Goal: Task Accomplishment & Management: Manage account settings

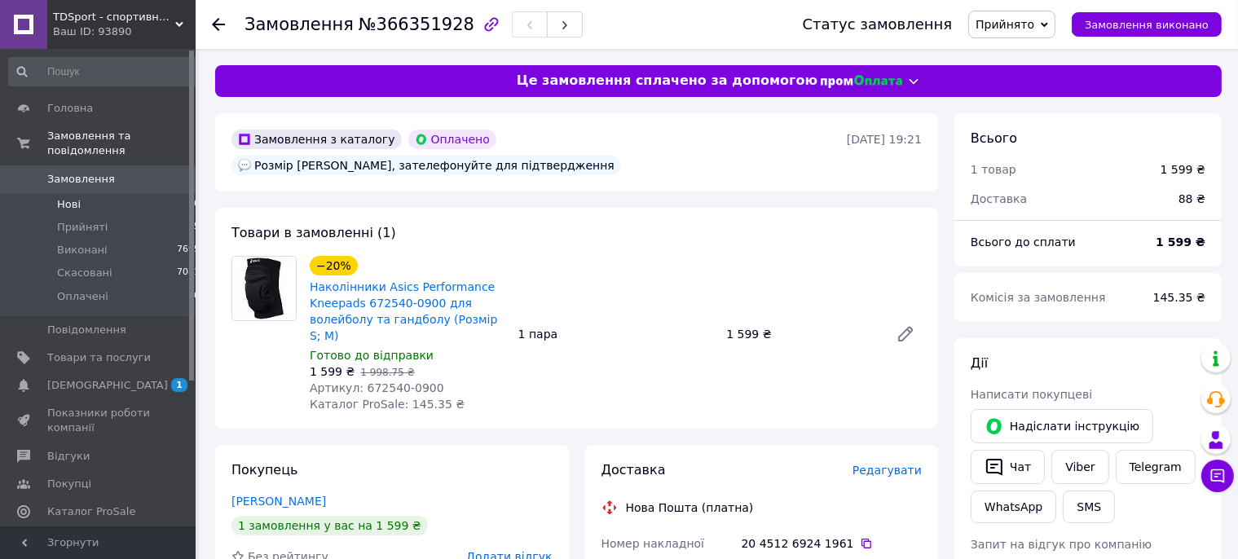
click at [64, 197] on span "Нові" at bounding box center [69, 204] width 24 height 15
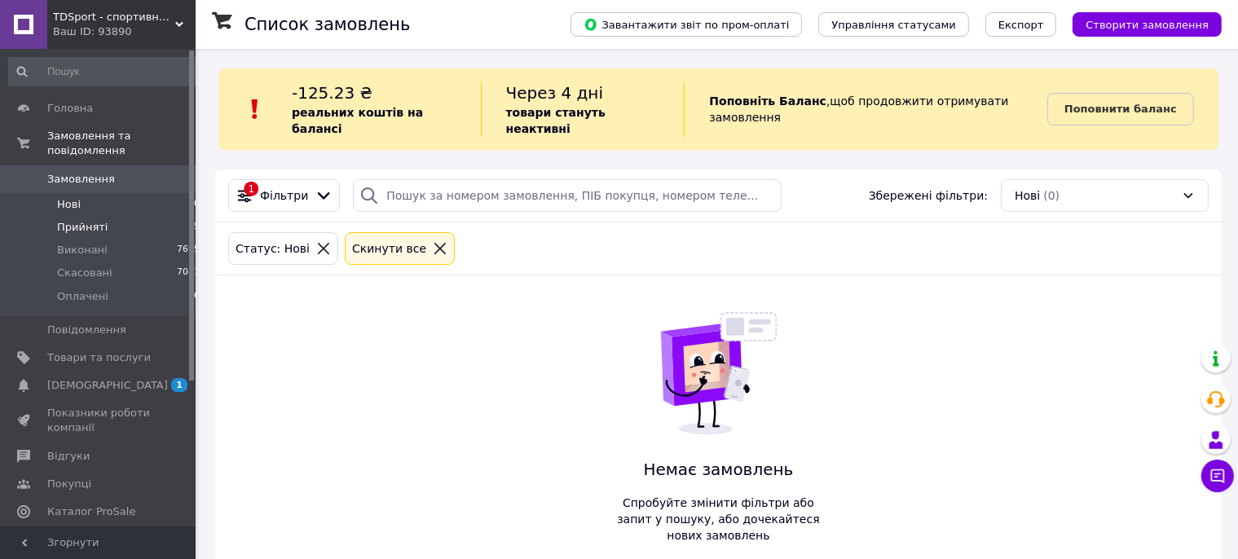
click at [77, 220] on span "Прийняті" at bounding box center [82, 227] width 51 height 15
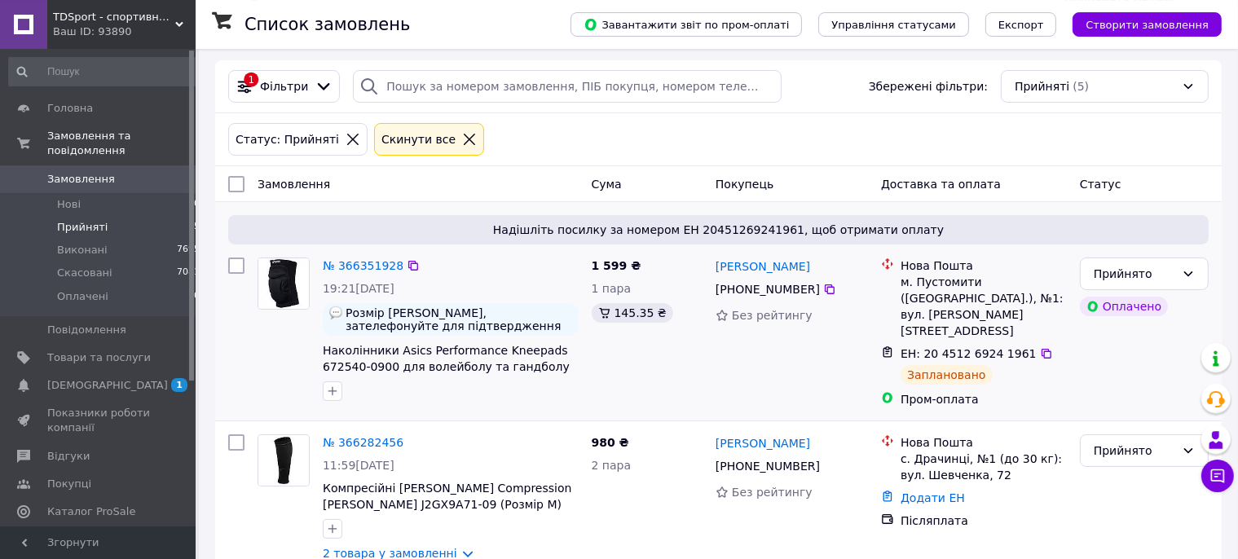
scroll to position [172, 0]
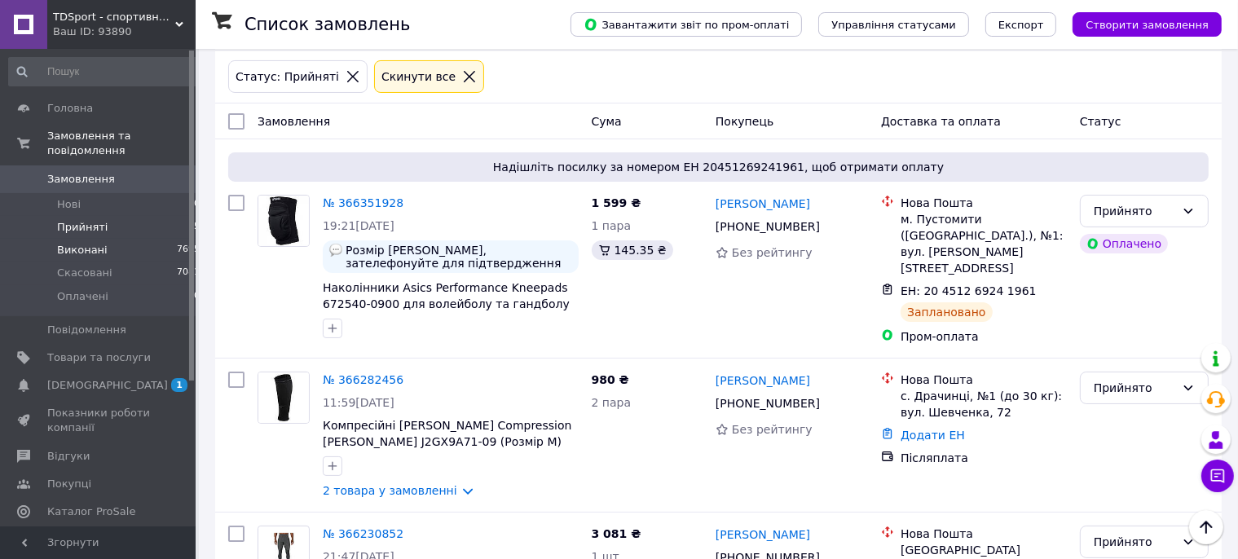
click at [70, 243] on span "Виконані" at bounding box center [82, 250] width 51 height 15
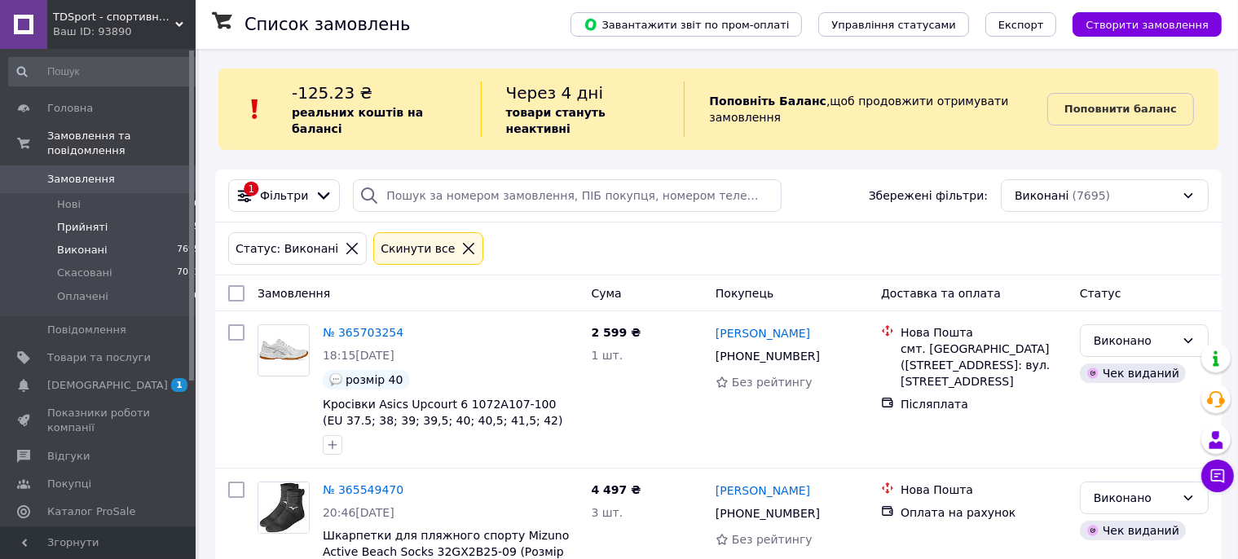
click at [81, 220] on span "Прийняті" at bounding box center [82, 227] width 51 height 15
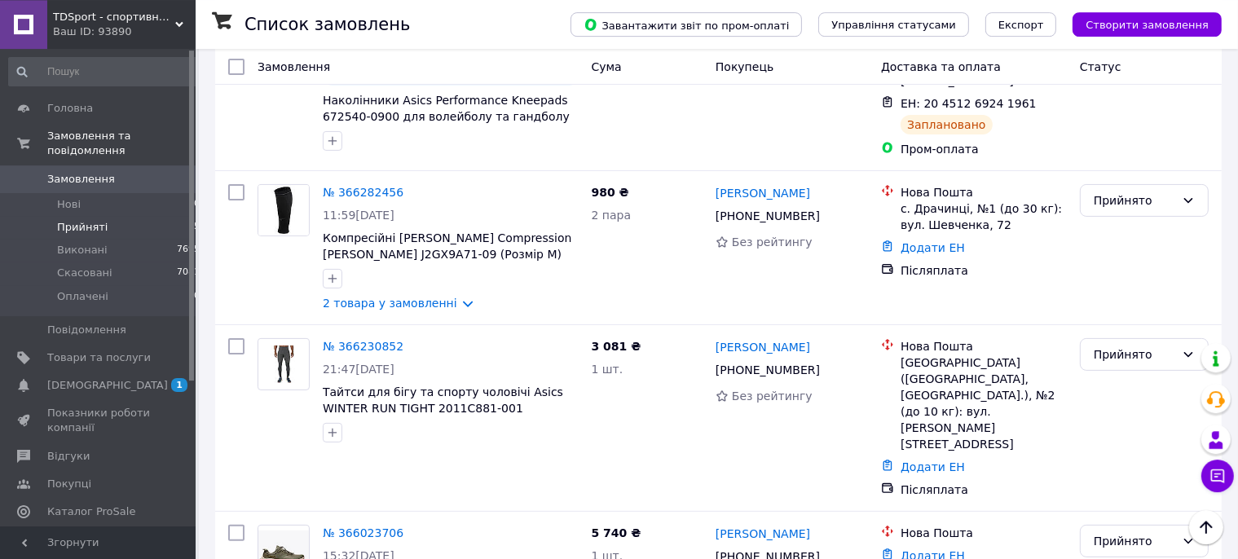
scroll to position [310, 0]
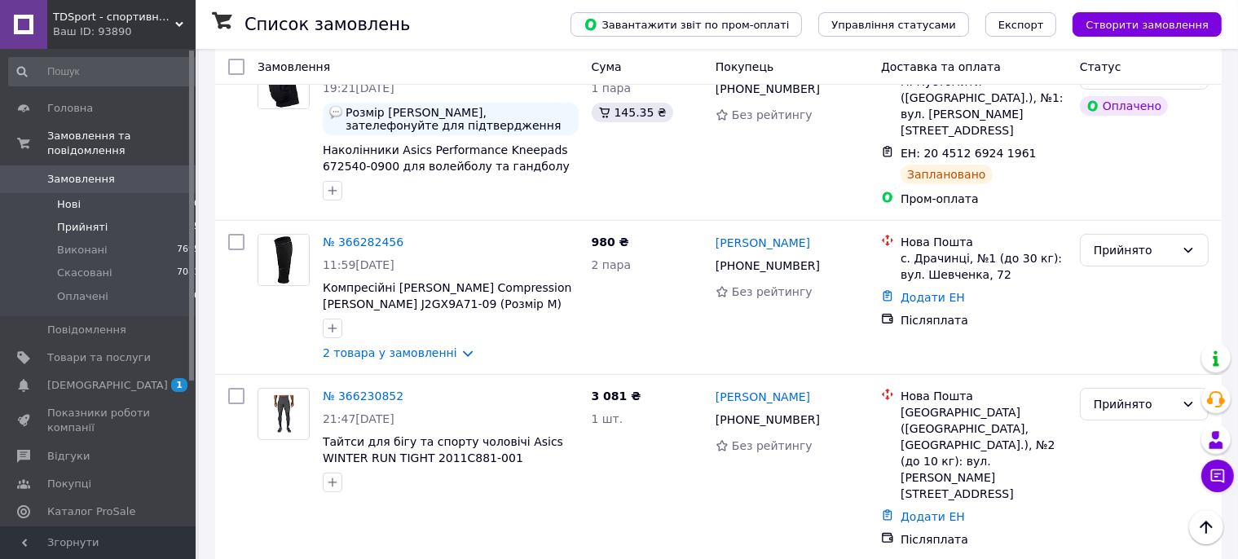
click at [64, 197] on span "Нові" at bounding box center [69, 204] width 24 height 15
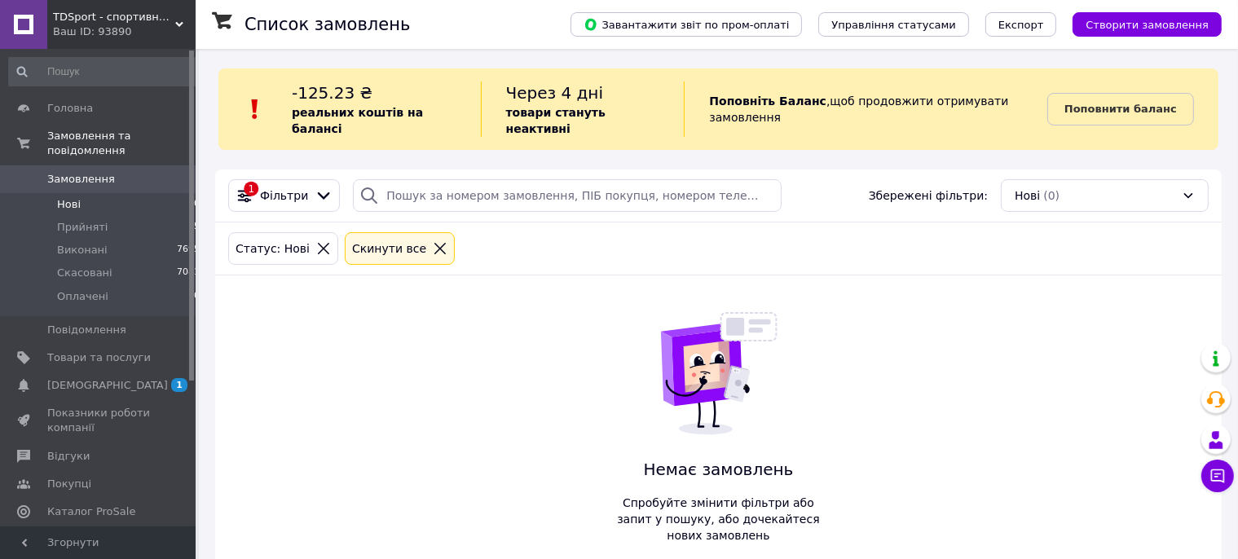
click at [1184, 26] on span "Створити замовлення" at bounding box center [1146, 25] width 123 height 12
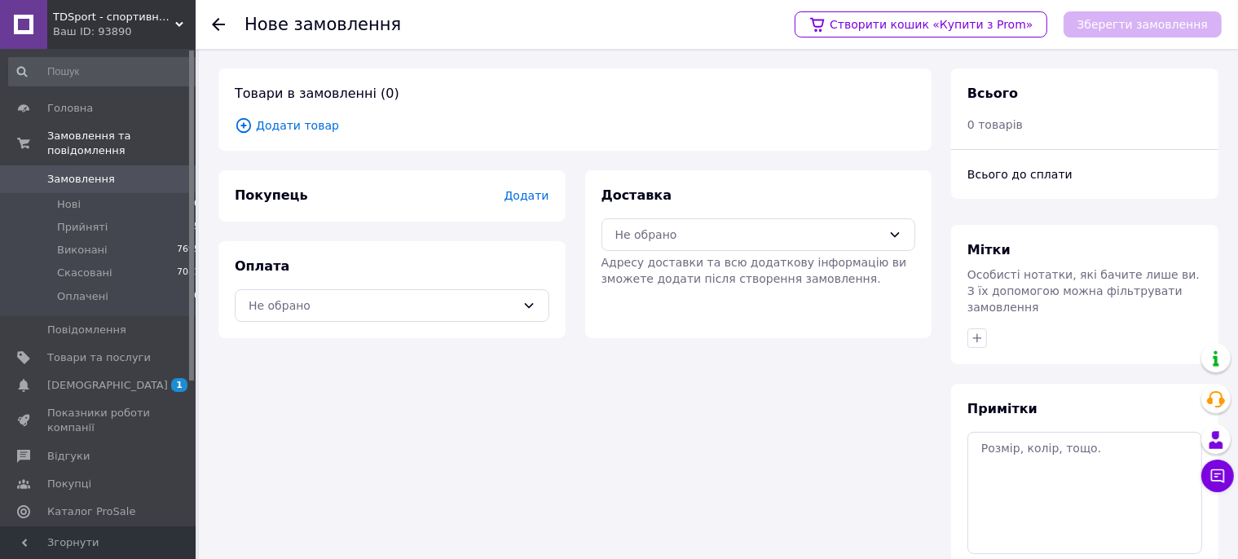
click at [306, 130] on span "Додати товар" at bounding box center [575, 125] width 680 height 18
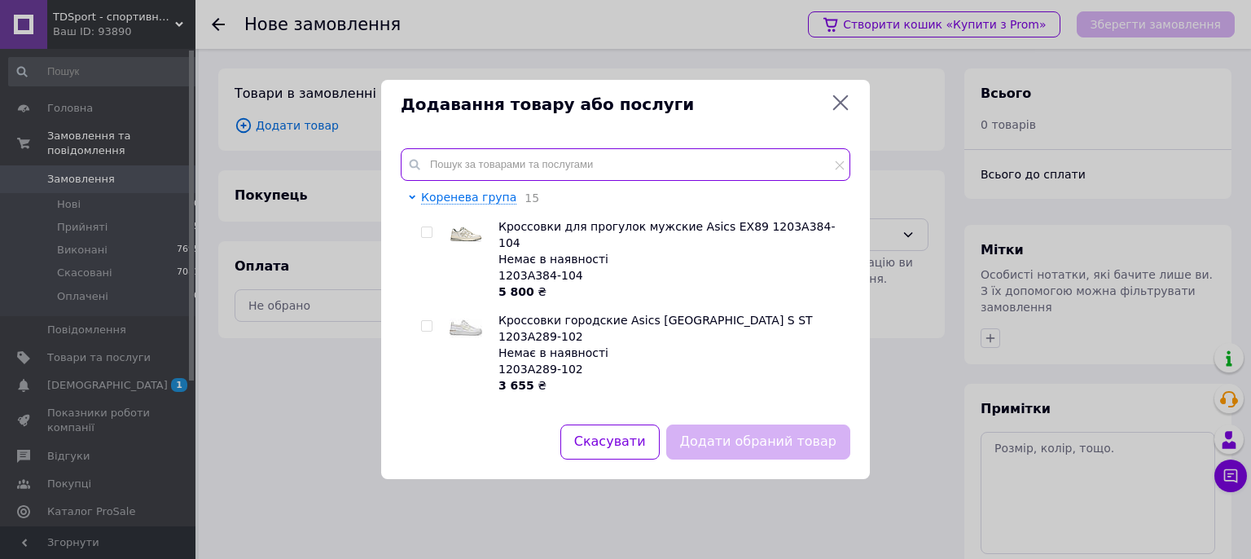
click at [436, 161] on input "text" at bounding box center [626, 164] width 450 height 33
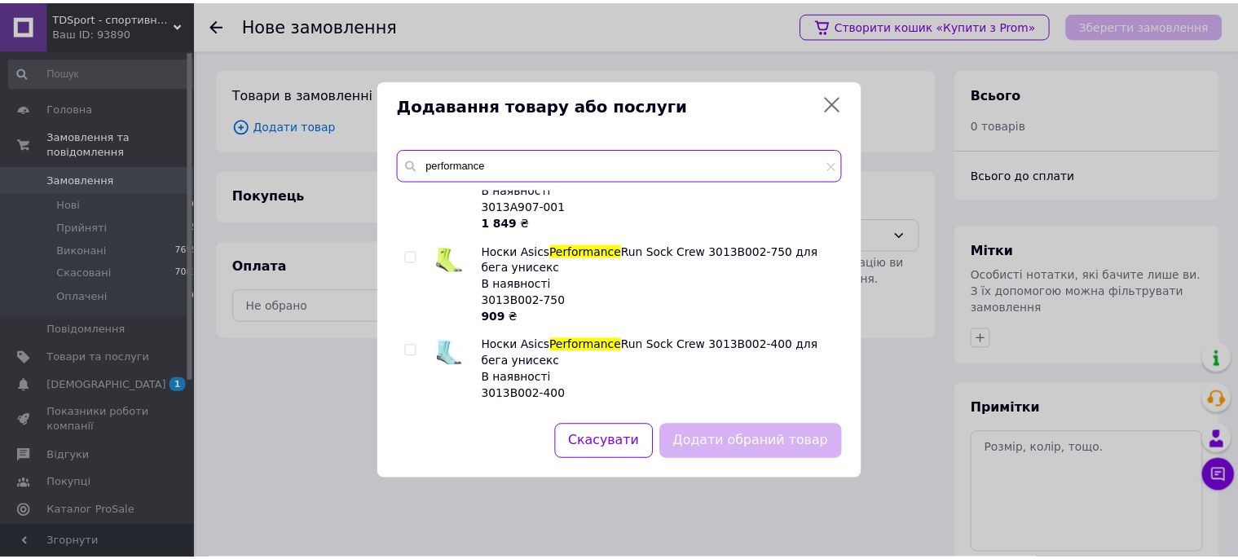
scroll to position [3259, 0]
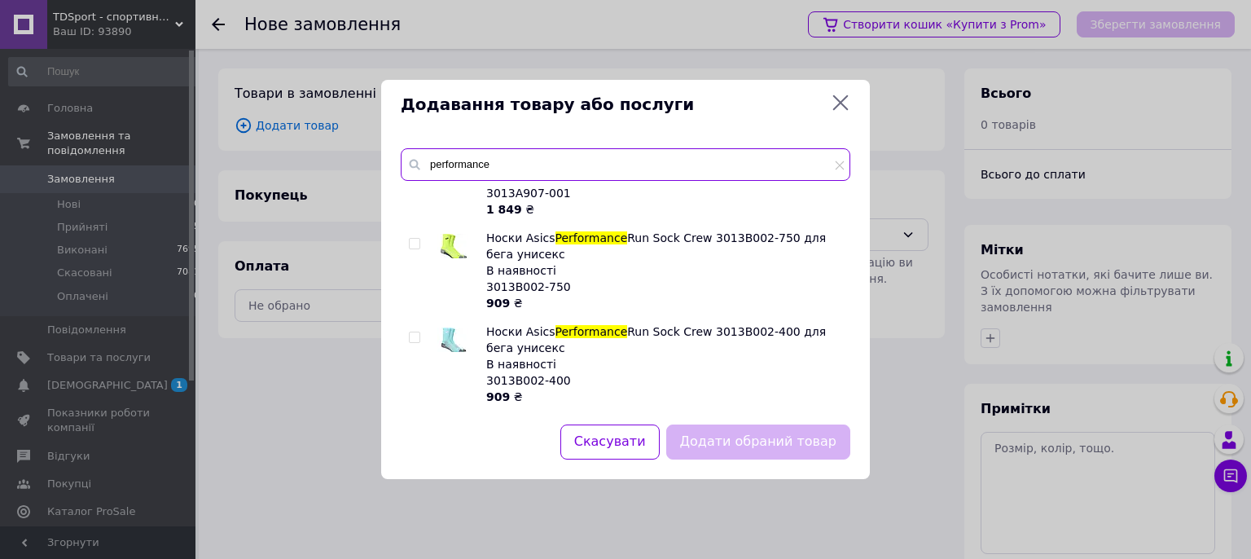
type input "performance"
click at [844, 101] on icon at bounding box center [841, 103] width 20 height 20
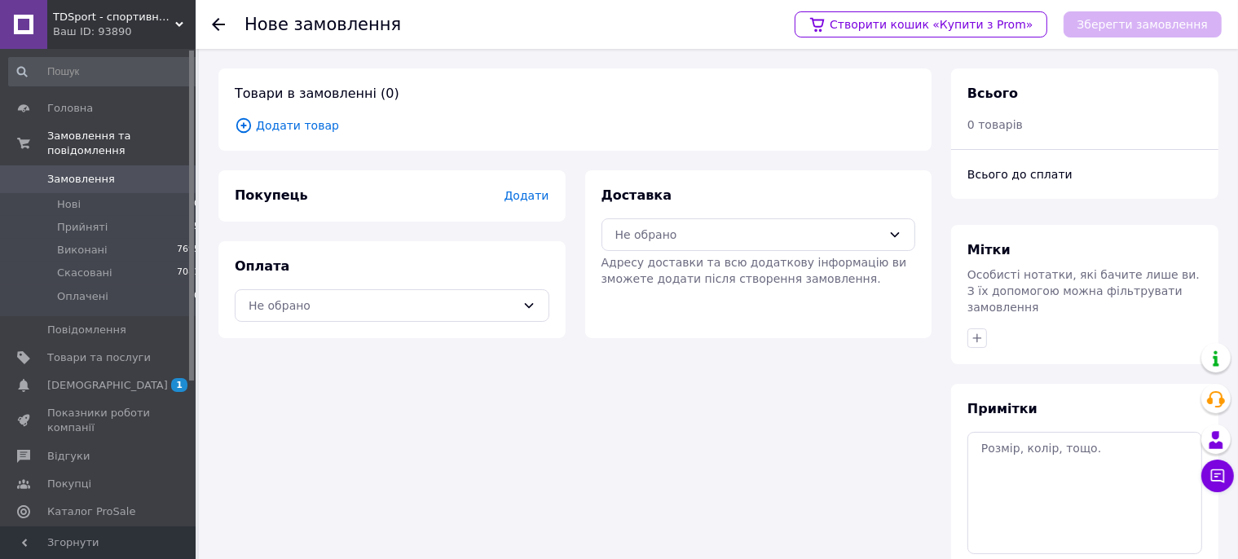
click at [284, 125] on span "Додати товар" at bounding box center [575, 125] width 680 height 18
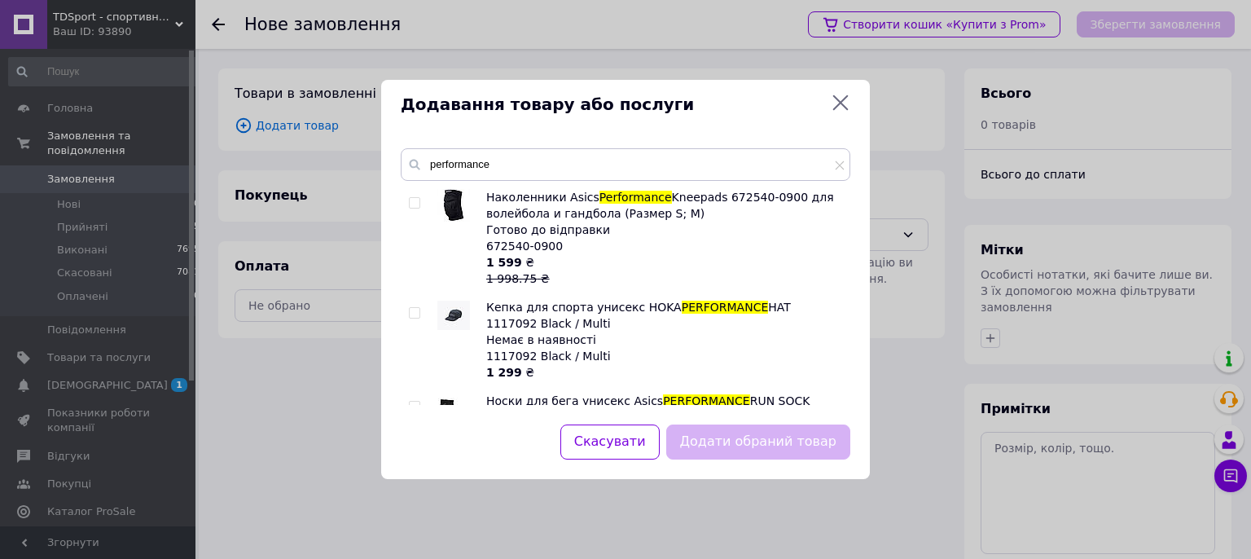
click at [413, 202] on input "checkbox" at bounding box center [414, 203] width 11 height 11
checkbox input "true"
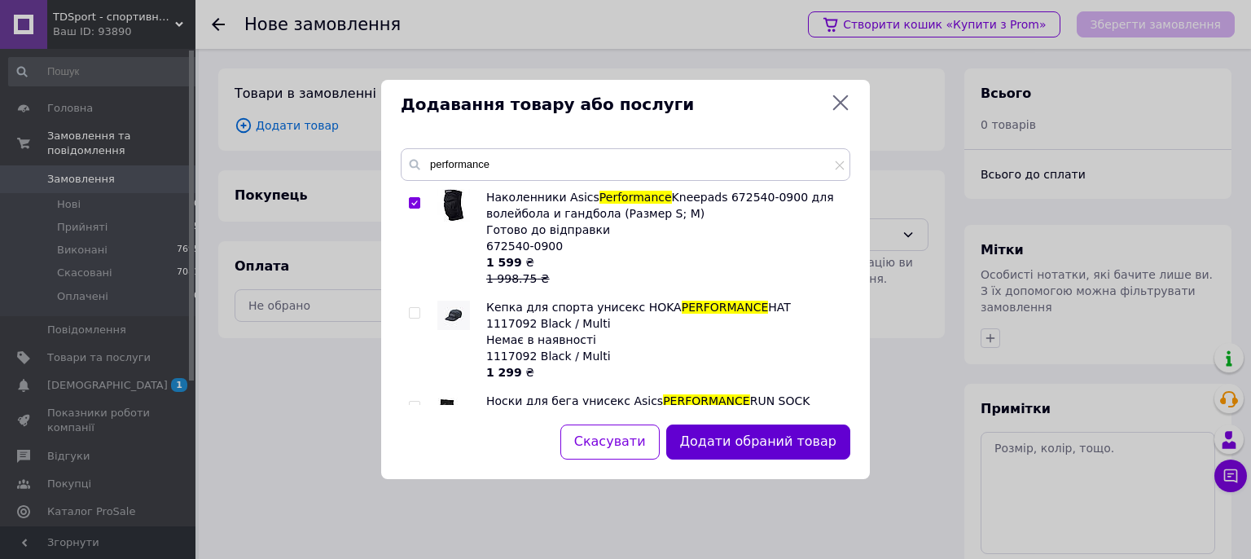
click at [799, 451] on button "Додати обраний товар" at bounding box center [758, 441] width 184 height 35
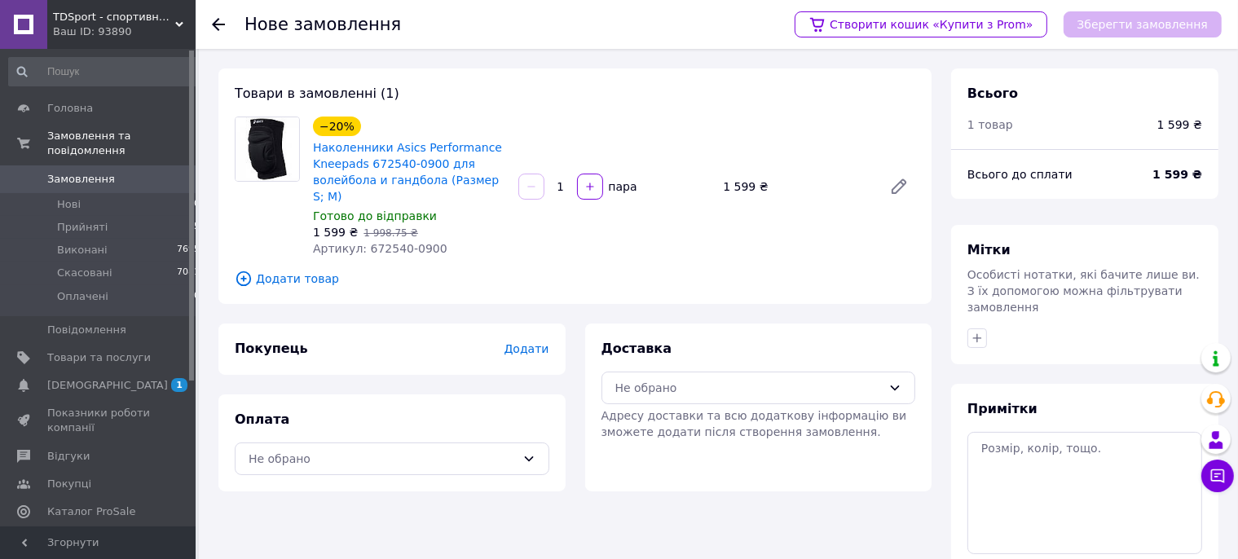
click at [535, 342] on span "Додати" at bounding box center [525, 348] width 45 height 13
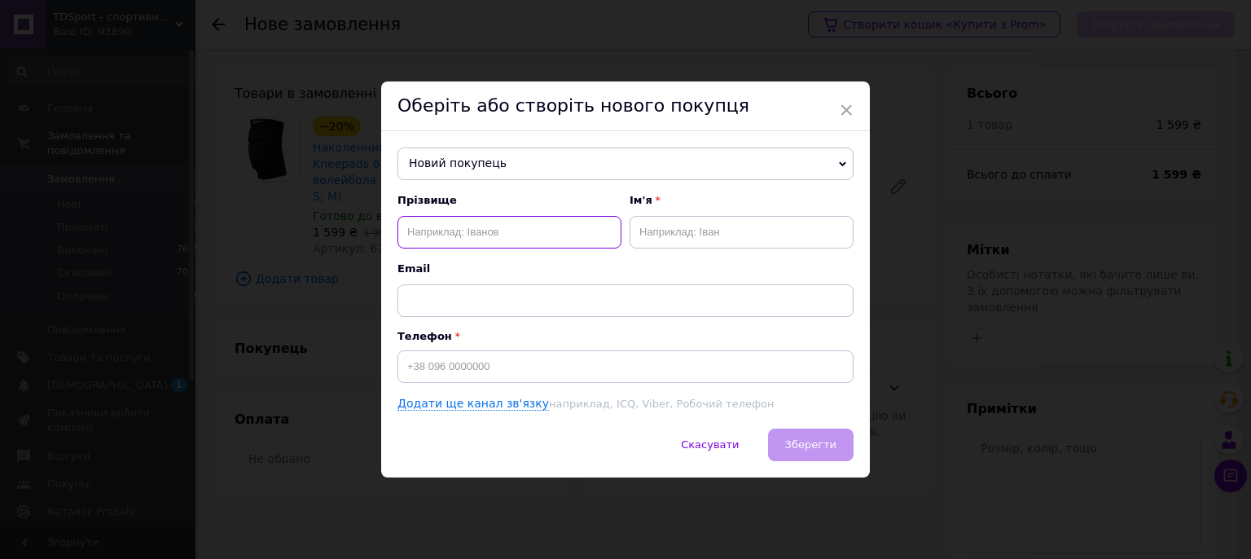
click at [456, 235] on input "text" at bounding box center [510, 232] width 224 height 33
type input "[PERSON_NAME]"
click at [679, 232] on input "text" at bounding box center [742, 232] width 224 height 33
type input "[PERSON_NAME]"
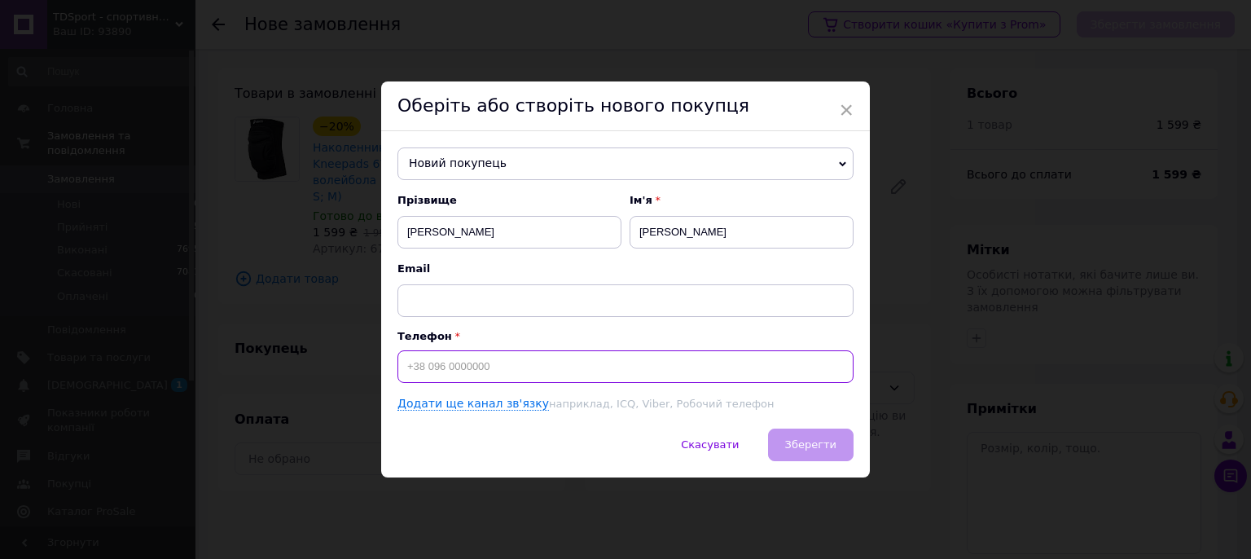
click at [425, 366] on input at bounding box center [626, 366] width 456 height 33
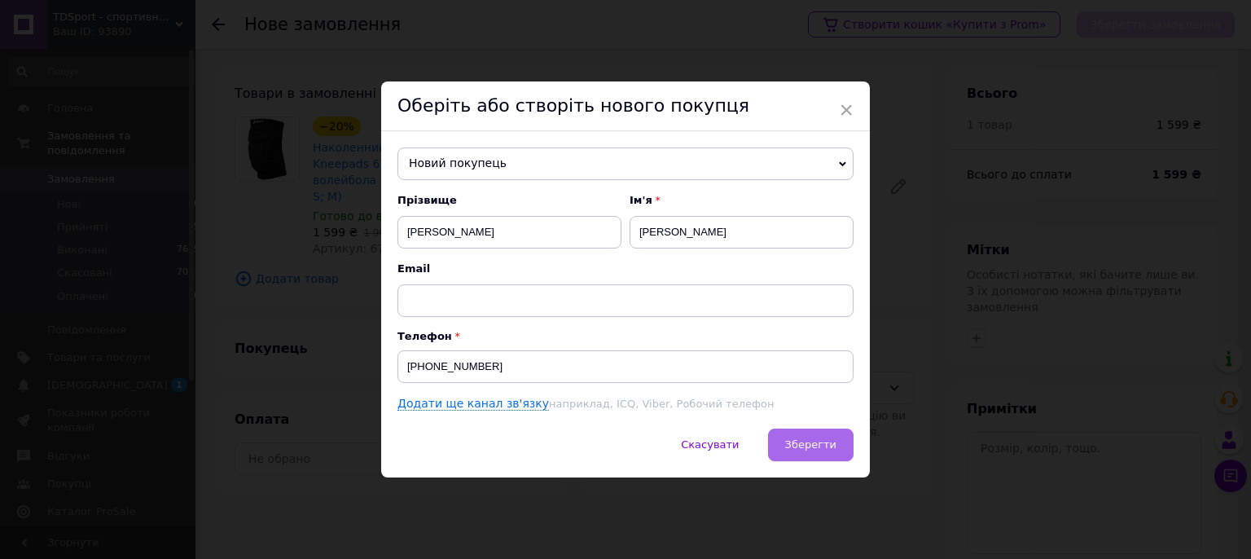
click at [819, 446] on span "Зберегти" at bounding box center [810, 444] width 51 height 12
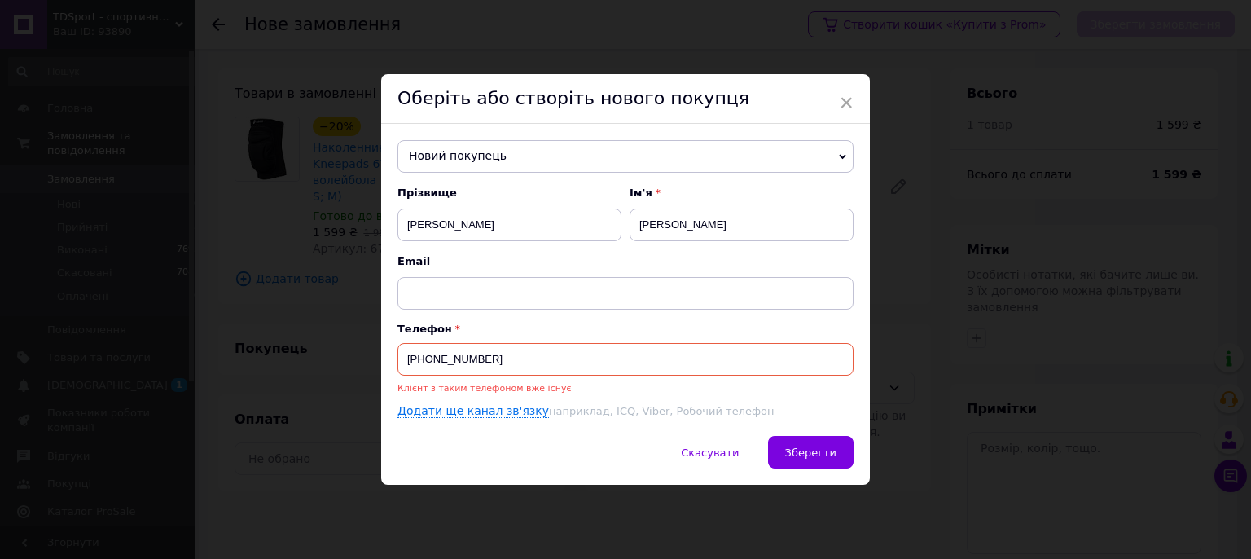
drag, startPoint x: 484, startPoint y: 359, endPoint x: 426, endPoint y: 371, distance: 59.1
click at [426, 371] on input "[PHONE_NUMBER]" at bounding box center [626, 359] width 456 height 33
type input "[PHONE_NUMBER]"
click at [607, 396] on div "Клієнт з таким телефоном вже існує" at bounding box center [626, 388] width 456 height 16
click at [536, 374] on input "[PHONE_NUMBER]" at bounding box center [626, 359] width 456 height 33
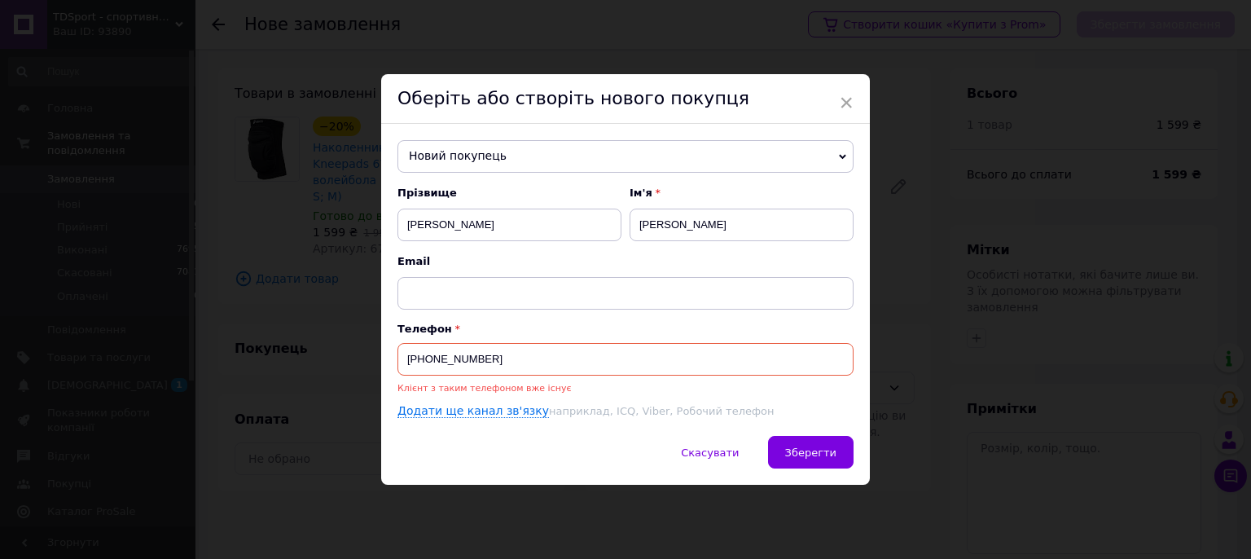
click at [450, 432] on div "Новий покупець [PERSON_NAME] [PHONE_NUMBER] [PERSON_NAME] [PHONE_NUMBER] [PERSO…" at bounding box center [625, 280] width 489 height 312
click at [420, 359] on input "[PHONE_NUMBER]" at bounding box center [626, 359] width 456 height 33
click at [435, 359] on input "[PHONE_NUMBER]" at bounding box center [626, 359] width 456 height 33
click at [473, 359] on input "[PHONE_NUMBER]" at bounding box center [626, 359] width 456 height 33
drag, startPoint x: 507, startPoint y: 357, endPoint x: 394, endPoint y: 365, distance: 112.7
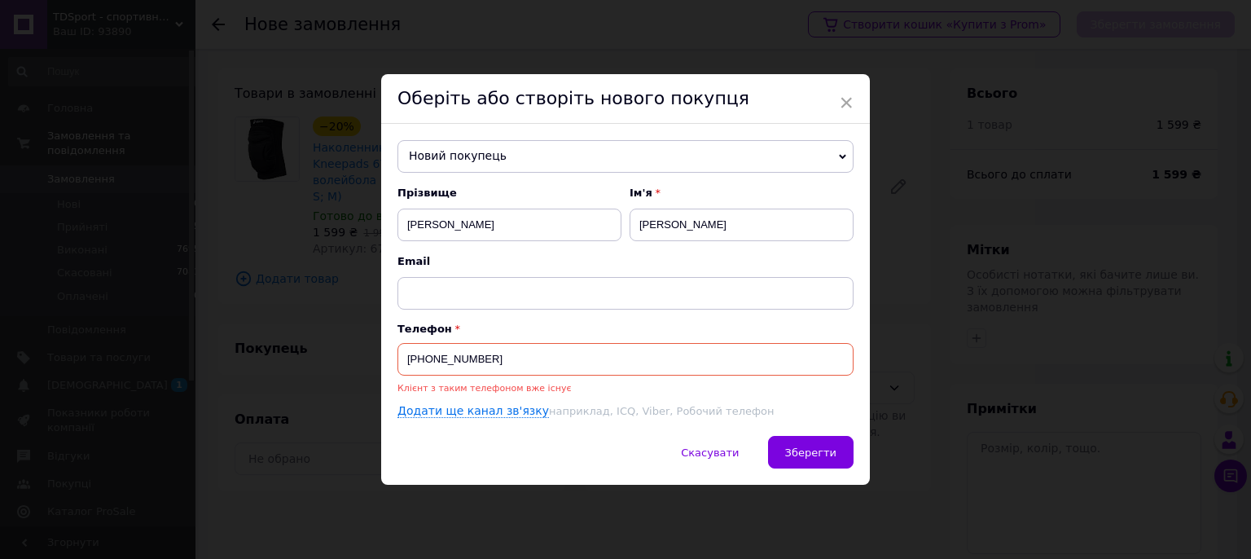
click at [398, 365] on input "[PHONE_NUMBER]" at bounding box center [626, 359] width 456 height 33
click at [561, 165] on span "Новий покупець" at bounding box center [626, 156] width 456 height 33
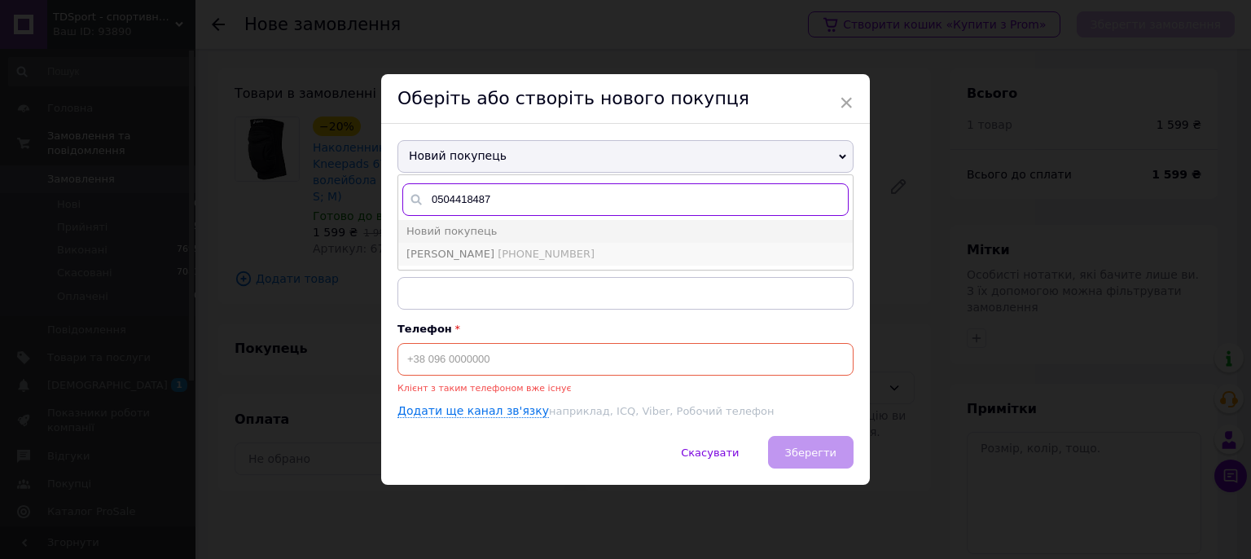
type input "0504418487"
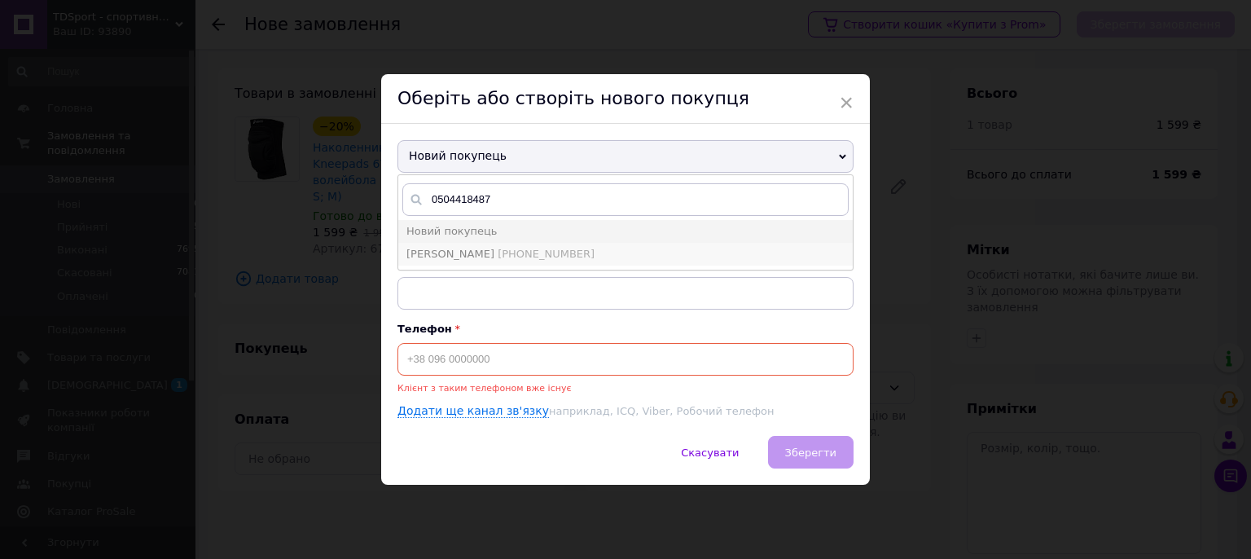
click at [498, 256] on span "[PHONE_NUMBER]" at bounding box center [546, 254] width 97 height 12
type input "[PERSON_NAME]"
type input "[PHONE_NUMBER]"
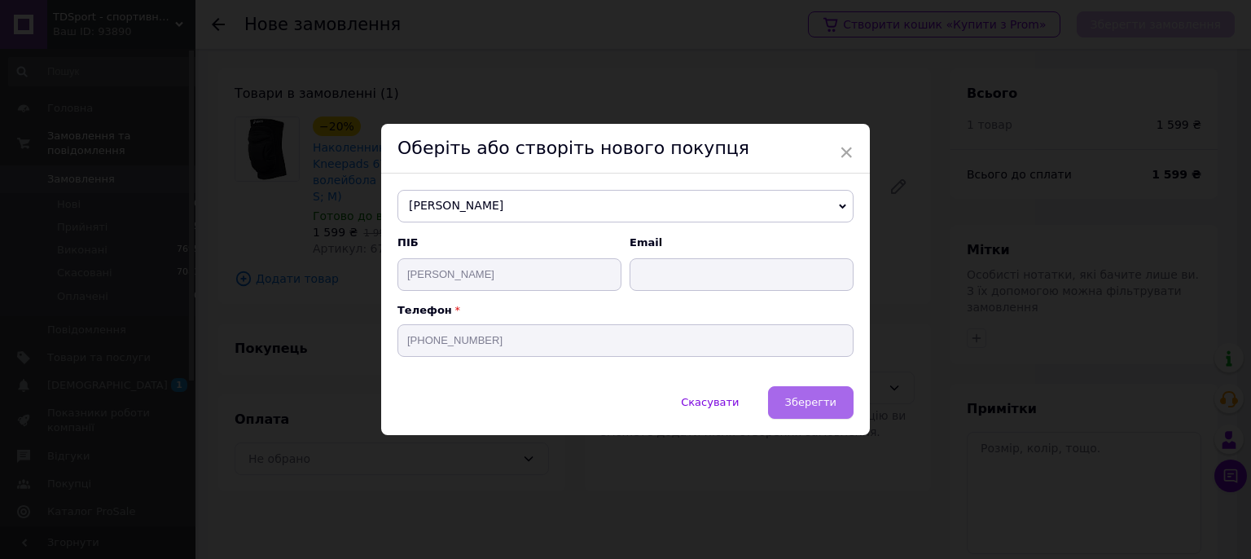
click at [793, 408] on span "Зберегти" at bounding box center [810, 402] width 51 height 12
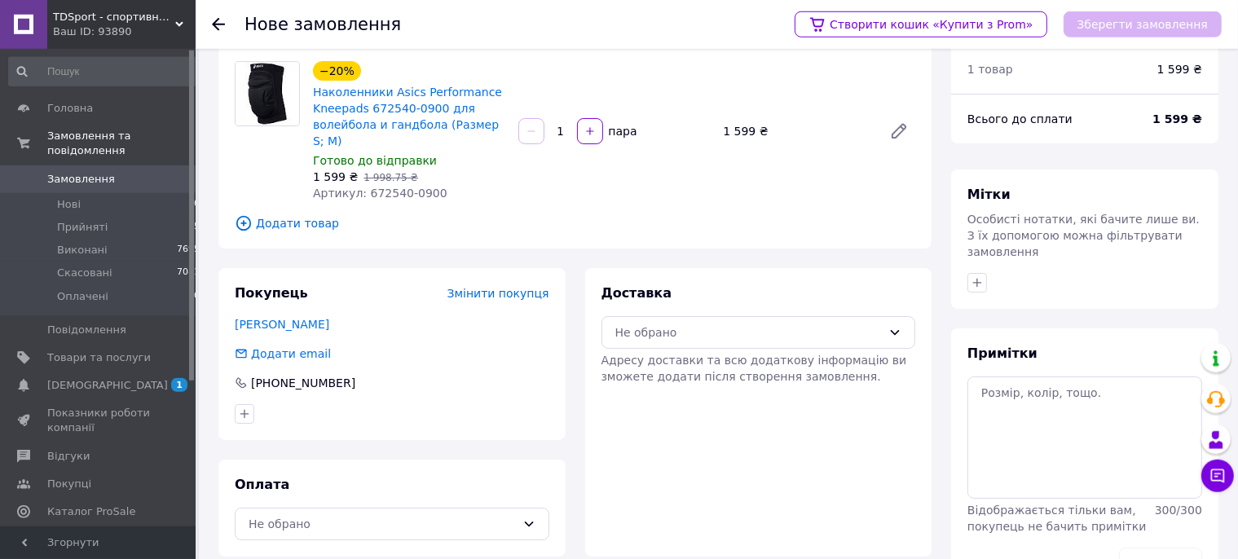
scroll to position [86, 0]
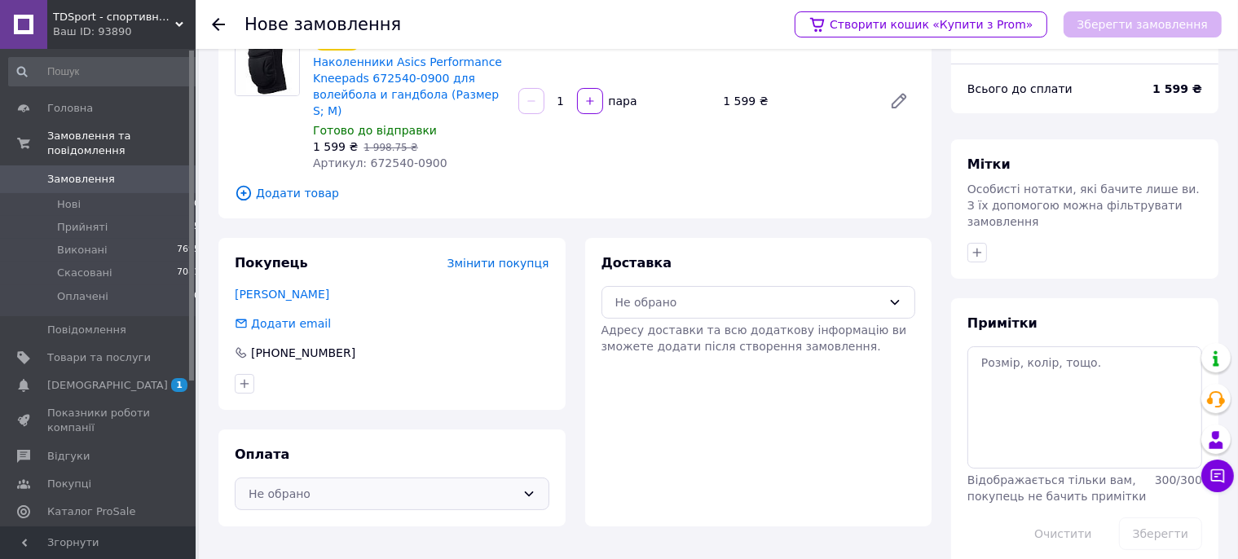
click at [402, 485] on div "Не обрано" at bounding box center [381, 494] width 267 height 18
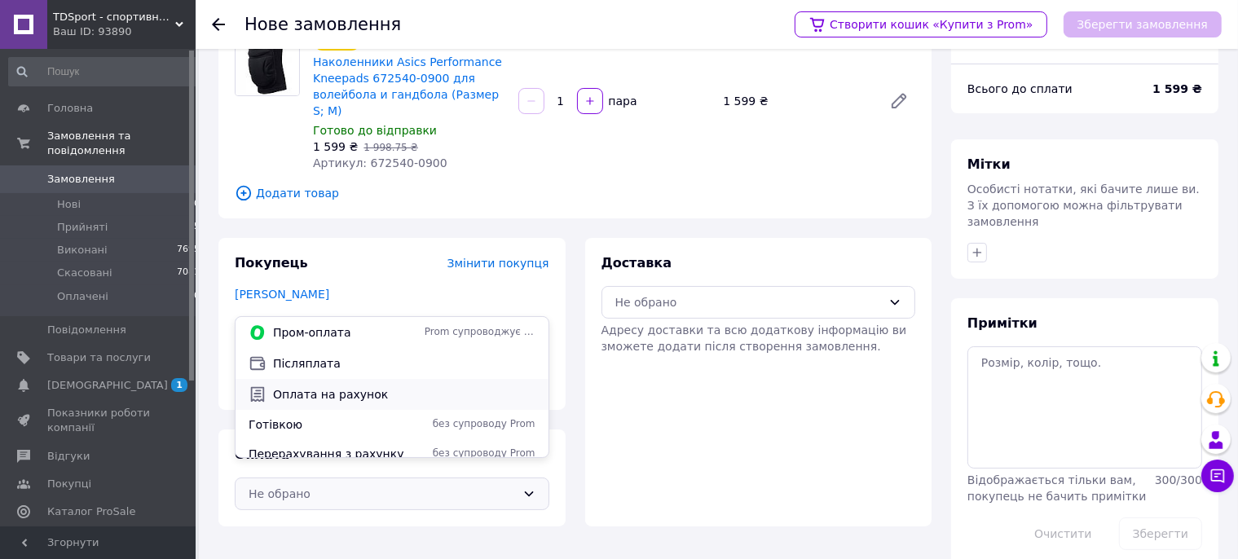
click at [358, 396] on span "Оплата на рахунок" at bounding box center [404, 394] width 262 height 16
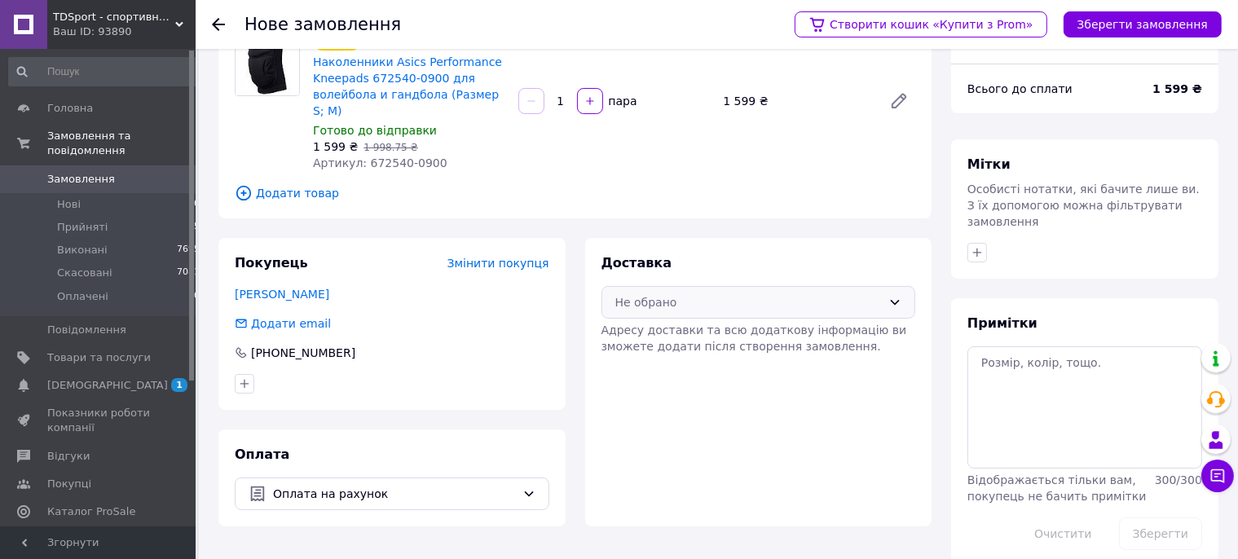
click at [648, 293] on div "Не обрано" at bounding box center [748, 302] width 267 height 18
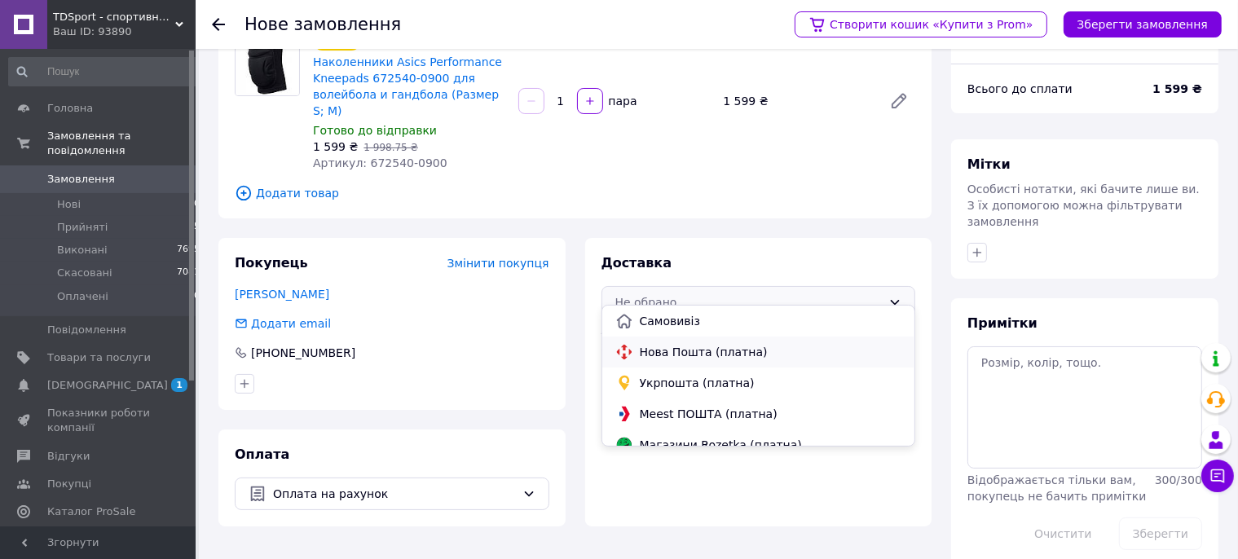
click at [662, 350] on span "Нова Пошта (платна)" at bounding box center [771, 352] width 262 height 16
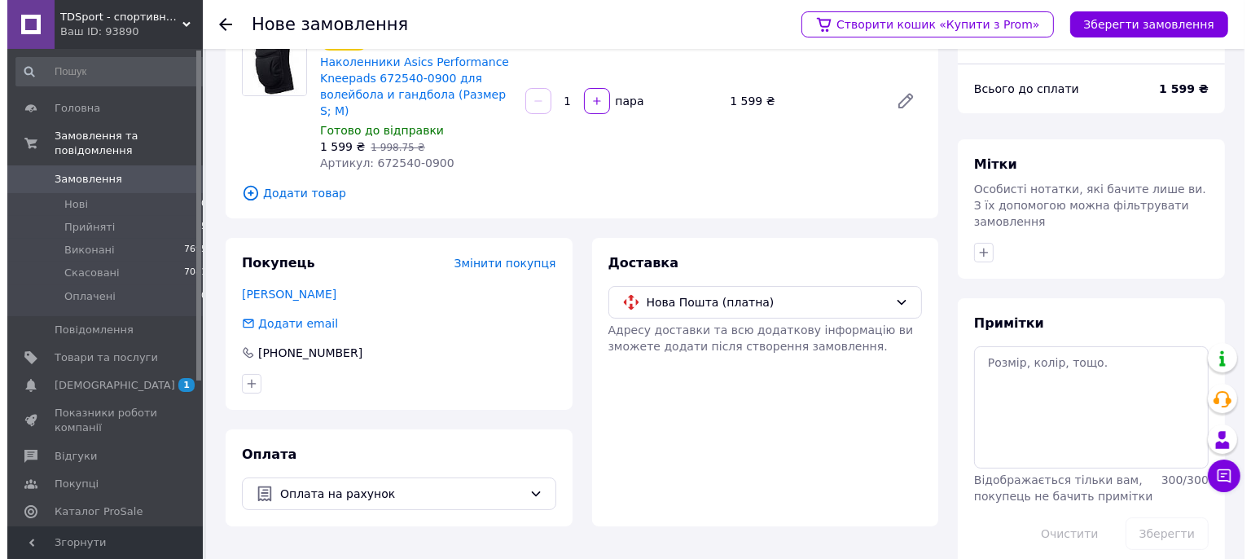
scroll to position [95, 0]
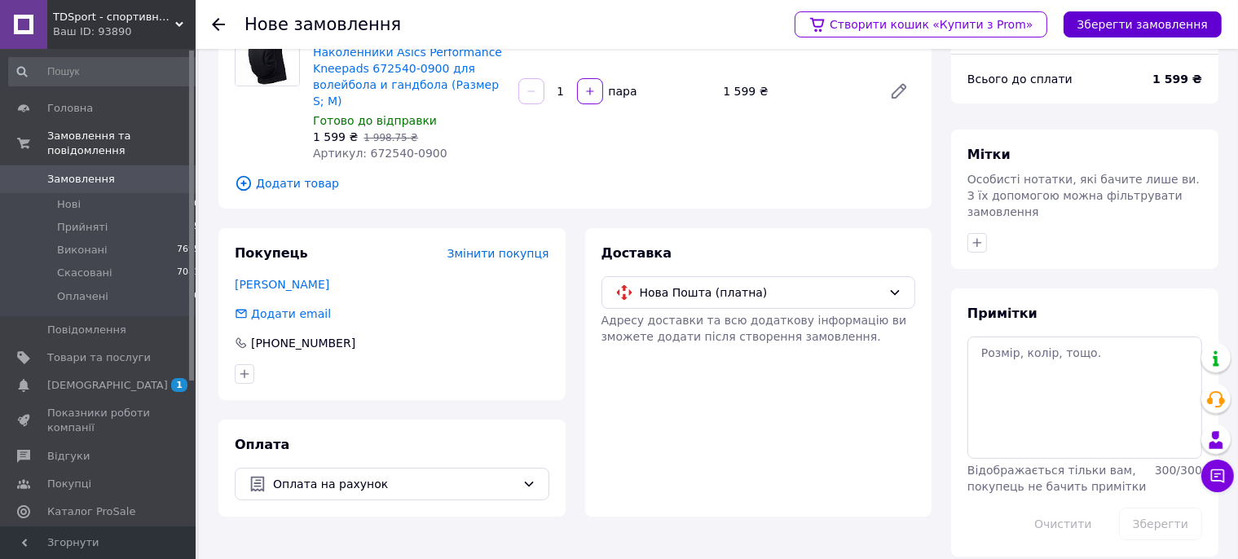
drag, startPoint x: 1172, startPoint y: 18, endPoint x: 1180, endPoint y: 81, distance: 64.2
click at [1171, 18] on button "Зберегти замовлення" at bounding box center [1142, 24] width 158 height 26
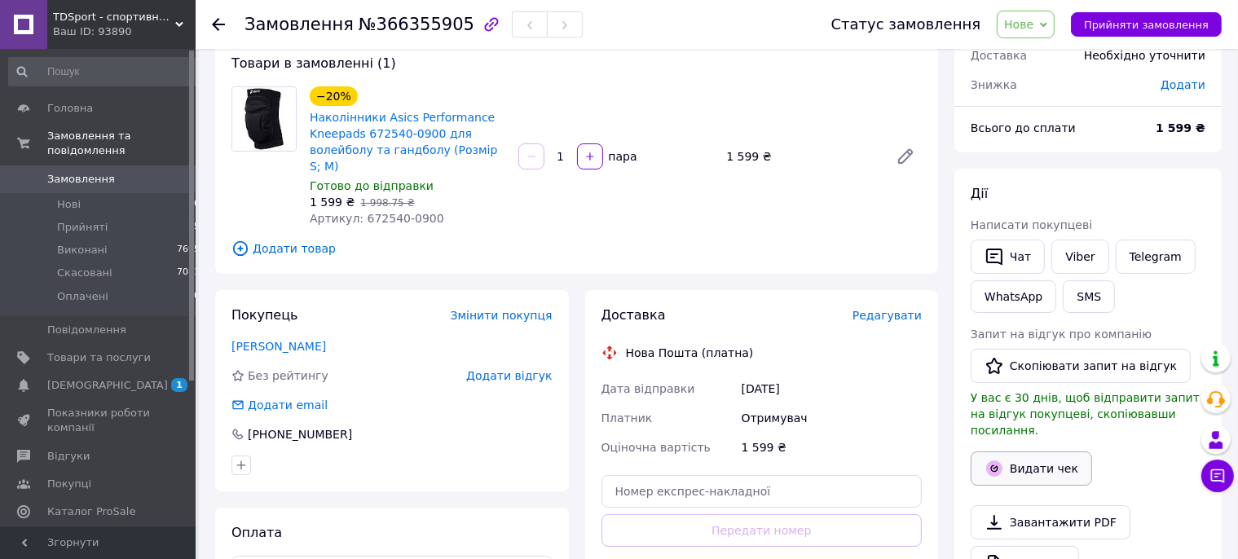
click at [1032, 451] on button "Видати чек" at bounding box center [1030, 468] width 121 height 34
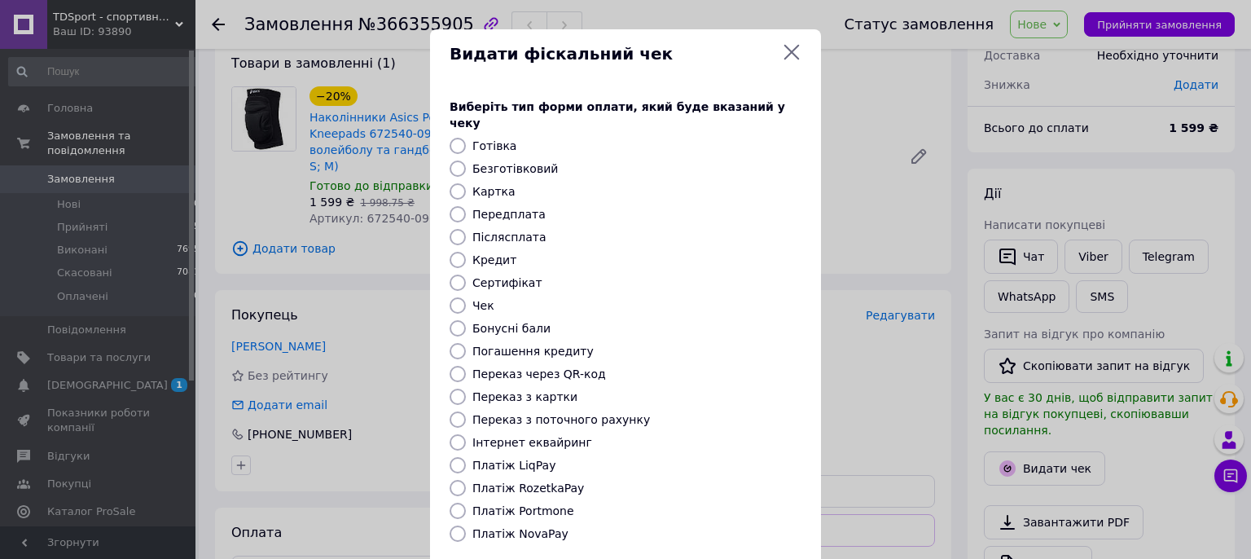
click at [450, 160] on input "Безготівковий" at bounding box center [458, 168] width 16 height 16
radio input "true"
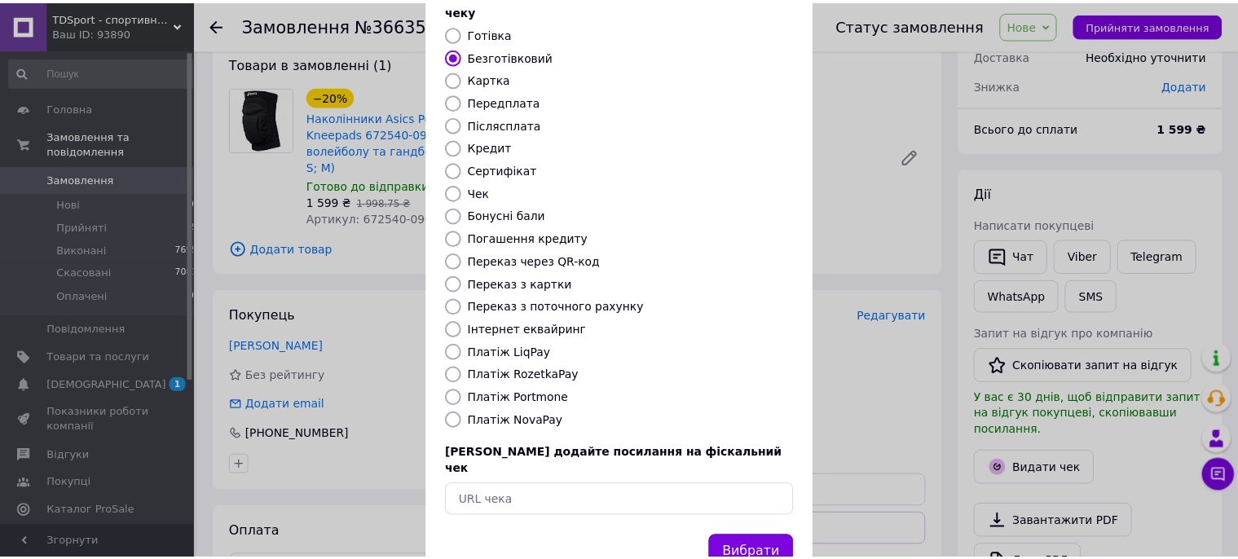
scroll to position [140, 0]
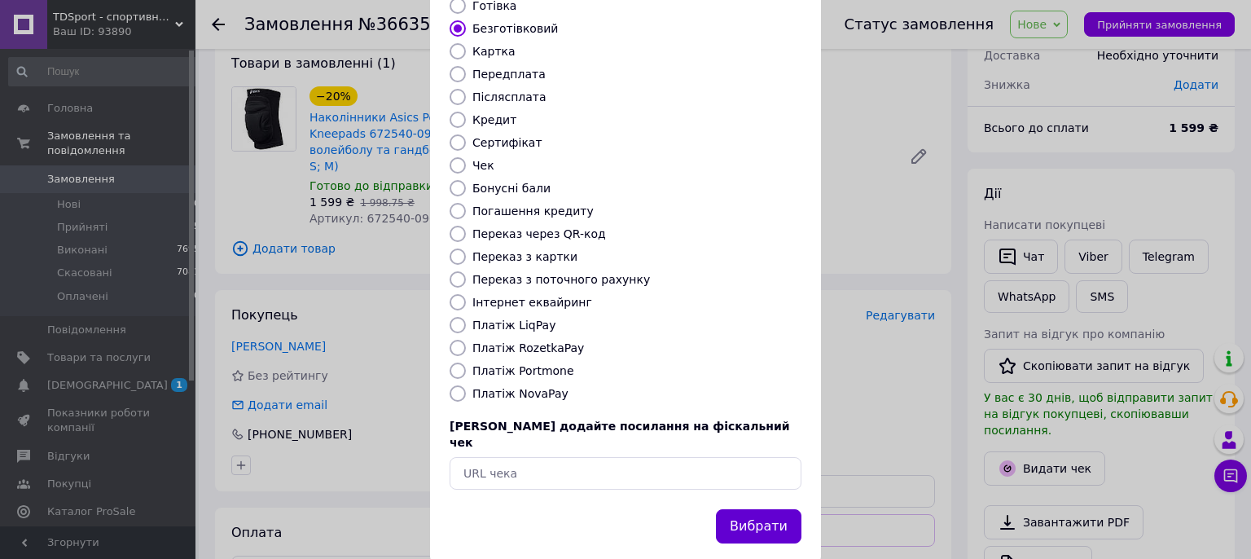
click at [745, 509] on button "Вибрати" at bounding box center [759, 526] width 86 height 35
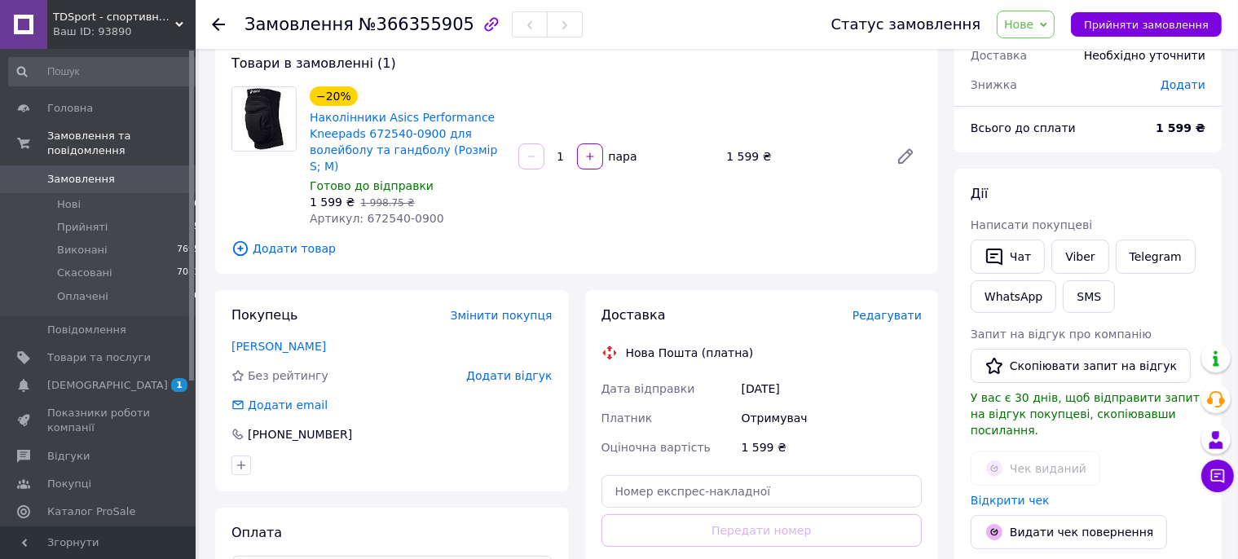
scroll to position [0, 0]
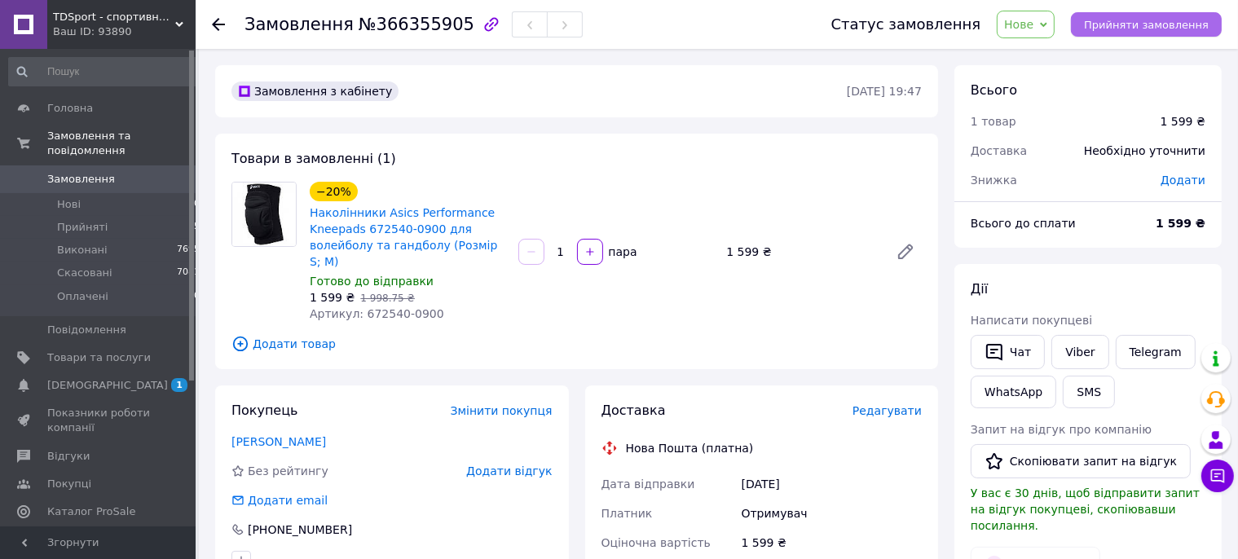
click at [1110, 23] on span "Прийняти замовлення" at bounding box center [1146, 25] width 125 height 12
click at [1131, 28] on span "Замовлення виконано" at bounding box center [1146, 25] width 124 height 12
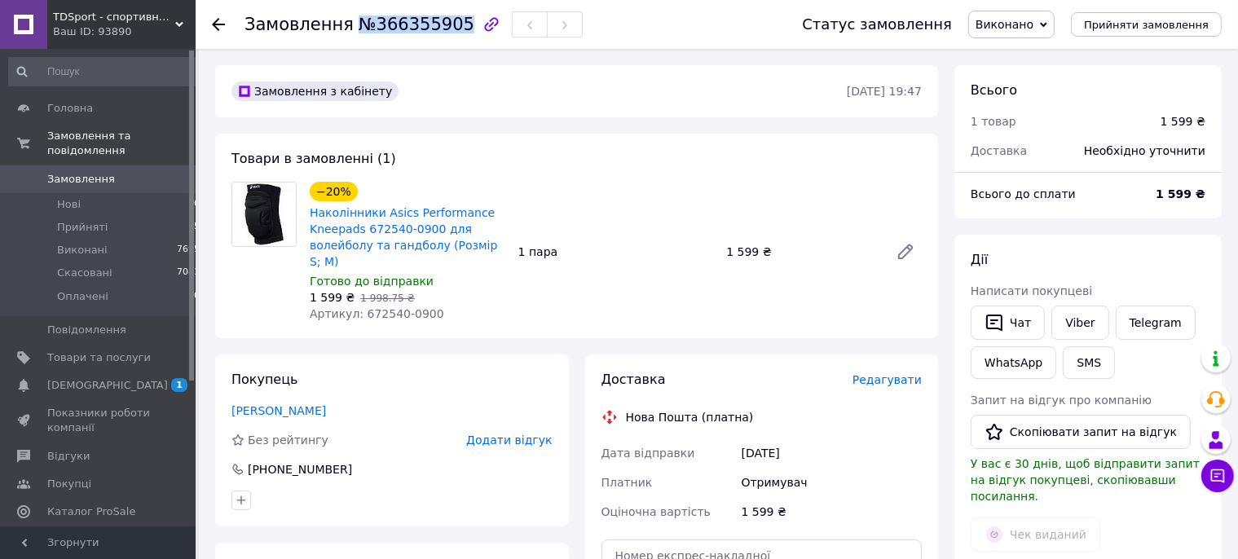
drag, startPoint x: 345, startPoint y: 28, endPoint x: 446, endPoint y: 28, distance: 100.2
click at [446, 28] on span "№366355905" at bounding box center [416, 25] width 116 height 20
copy span "№366355905"
click at [90, 220] on span "Прийняті" at bounding box center [82, 227] width 51 height 15
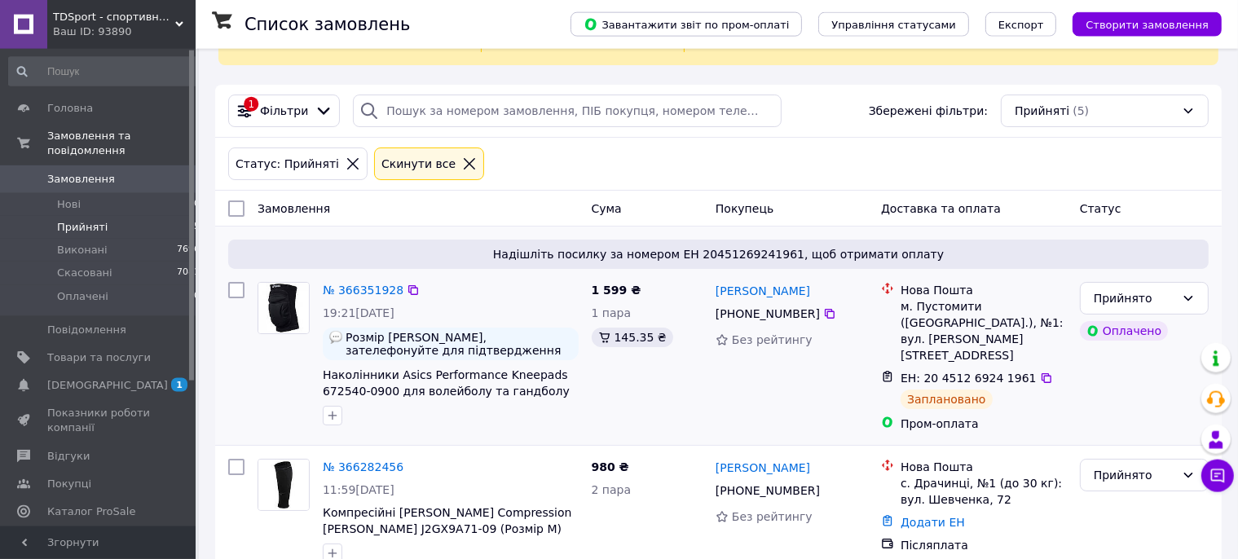
scroll to position [86, 0]
click at [357, 283] on link "№ 366351928" at bounding box center [363, 289] width 81 height 13
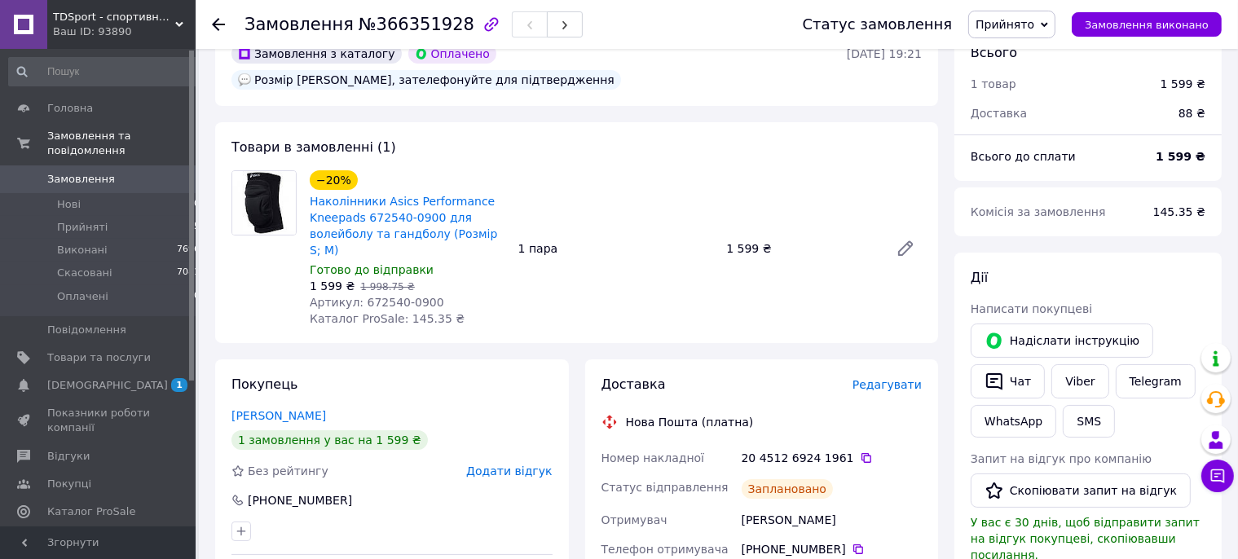
click at [344, 21] on h1 "Замовлення №366351928" at bounding box center [359, 25] width 230 height 20
drag, startPoint x: 346, startPoint y: 24, endPoint x: 442, endPoint y: 22, distance: 96.2
click at [442, 22] on span "№366351928" at bounding box center [416, 25] width 116 height 20
copy span "№366351928"
click at [81, 220] on span "Прийняті" at bounding box center [82, 227] width 51 height 15
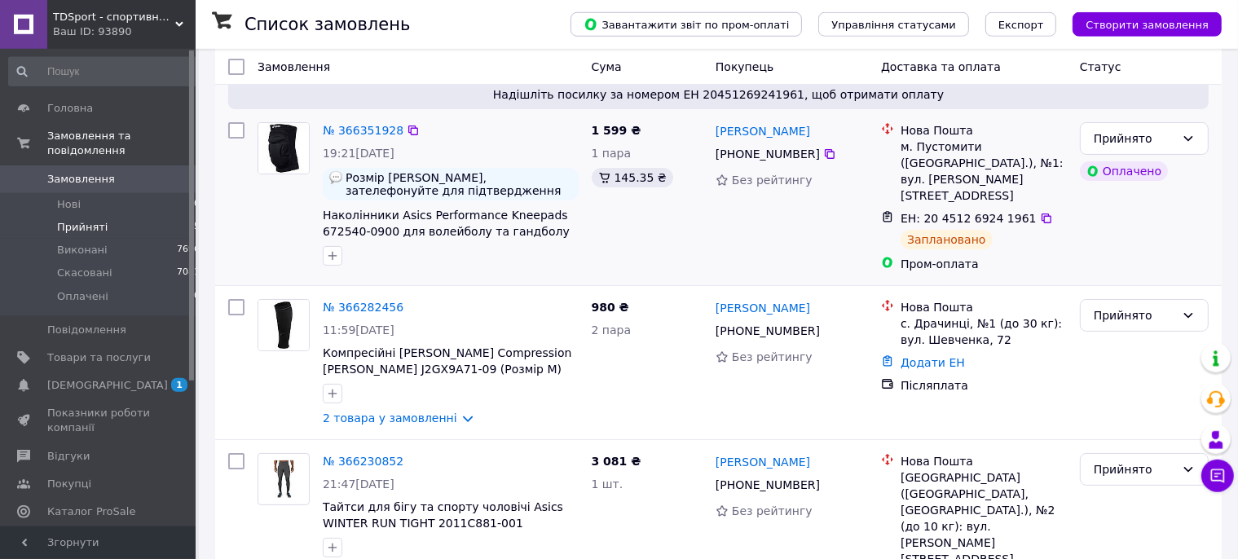
scroll to position [257, 0]
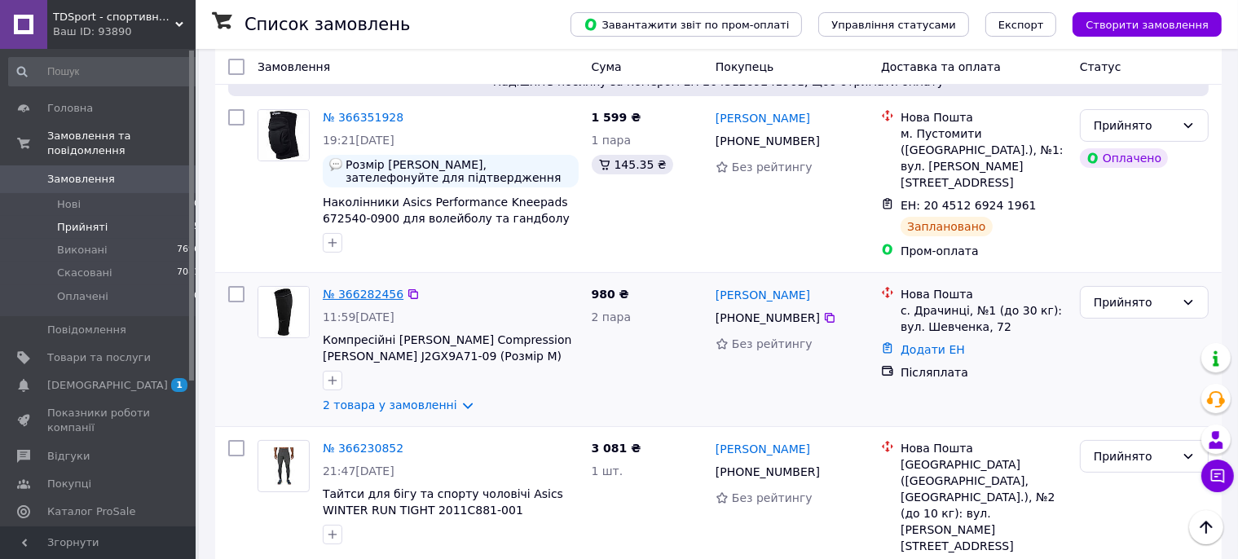
click at [347, 288] on link "№ 366282456" at bounding box center [363, 294] width 81 height 13
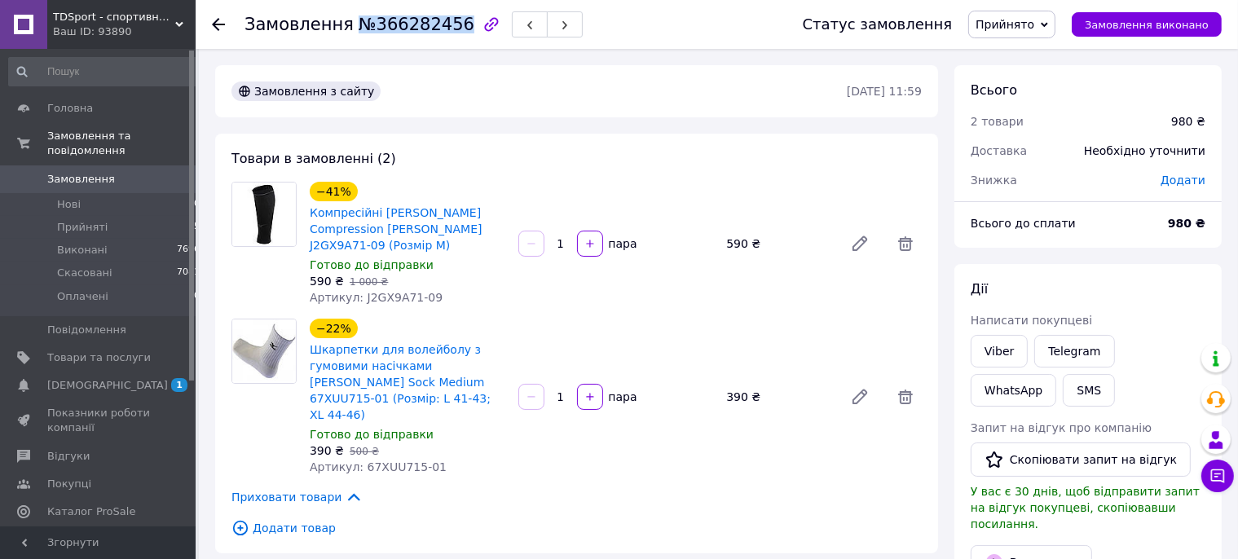
drag, startPoint x: 345, startPoint y: 31, endPoint x: 444, endPoint y: 29, distance: 99.4
click at [444, 29] on span "№366282456" at bounding box center [416, 25] width 116 height 20
copy span "№366282456"
click at [74, 197] on span "Нові" at bounding box center [69, 204] width 24 height 15
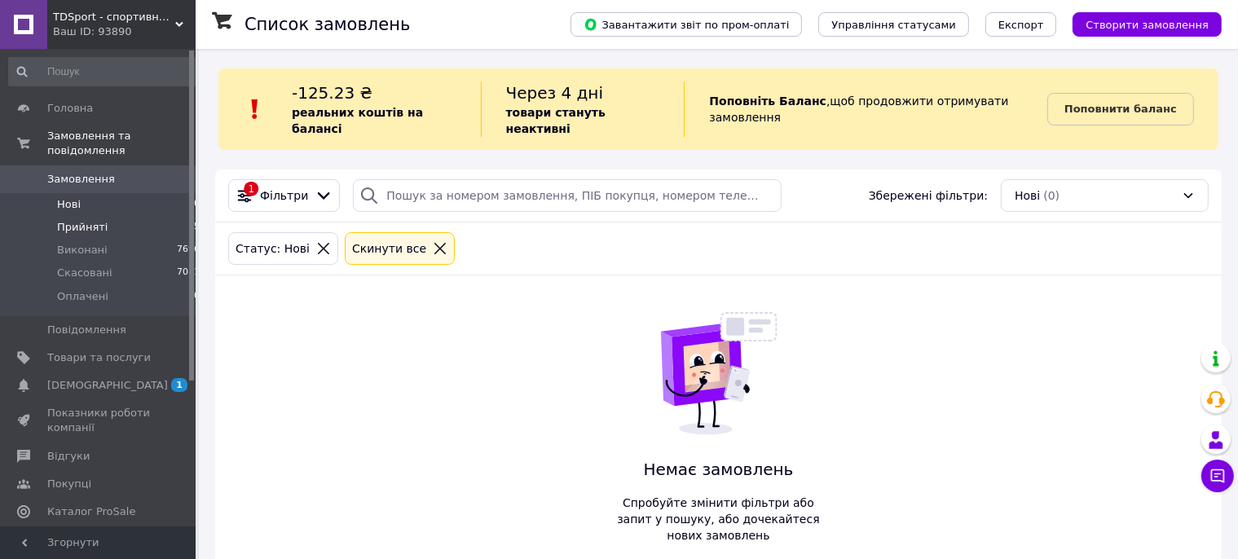
click at [65, 220] on span "Прийняті" at bounding box center [82, 227] width 51 height 15
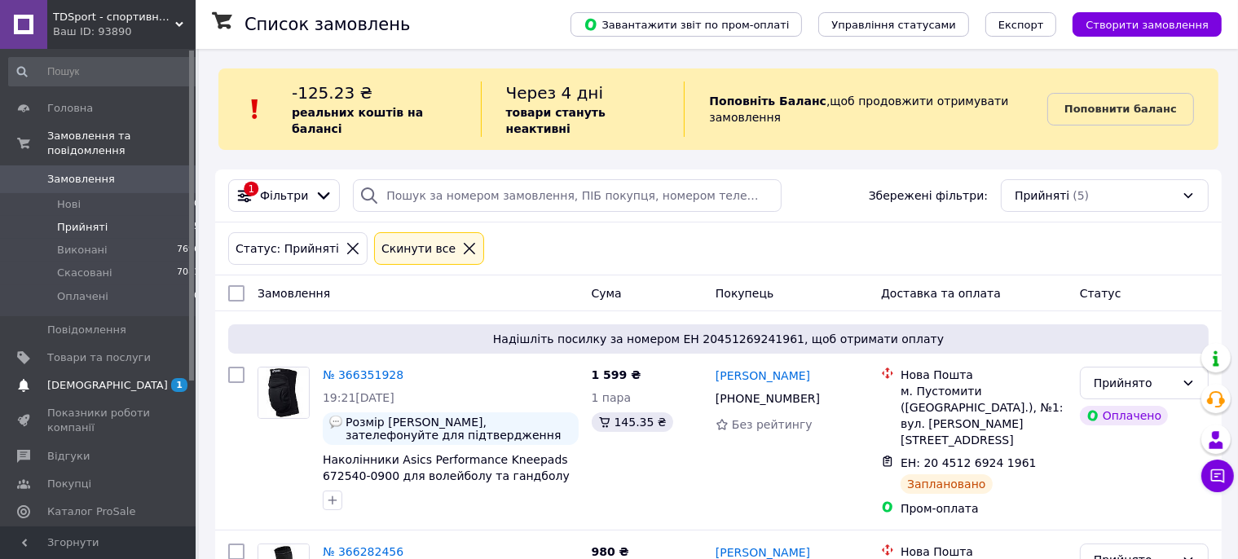
click at [59, 378] on span "[DEMOGRAPHIC_DATA]" at bounding box center [107, 385] width 121 height 15
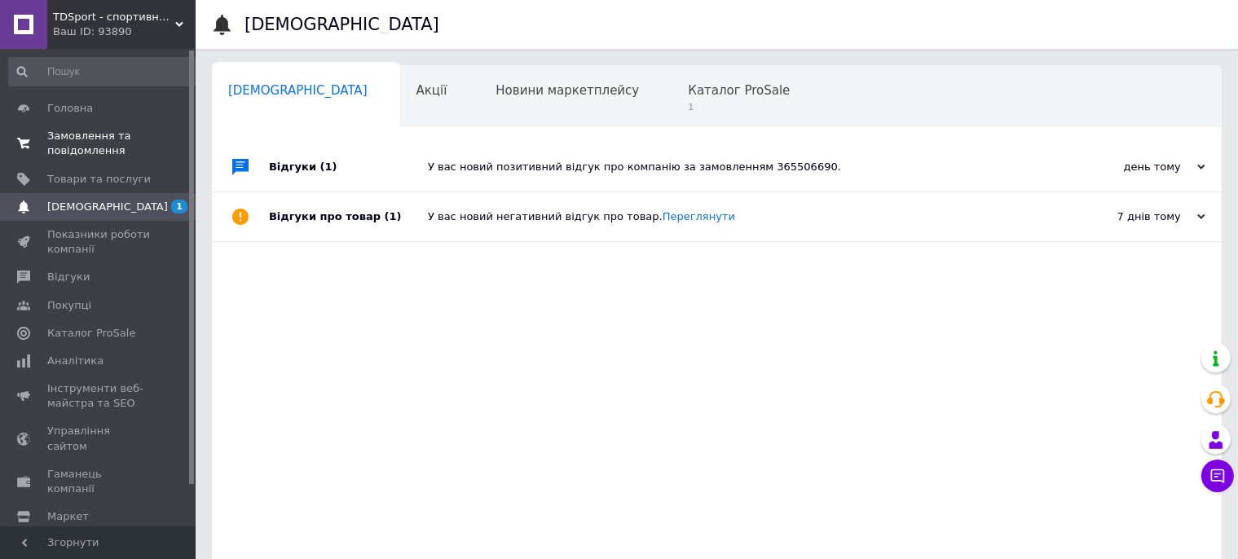
click at [86, 138] on span "Замовлення та повідомлення" at bounding box center [98, 143] width 103 height 29
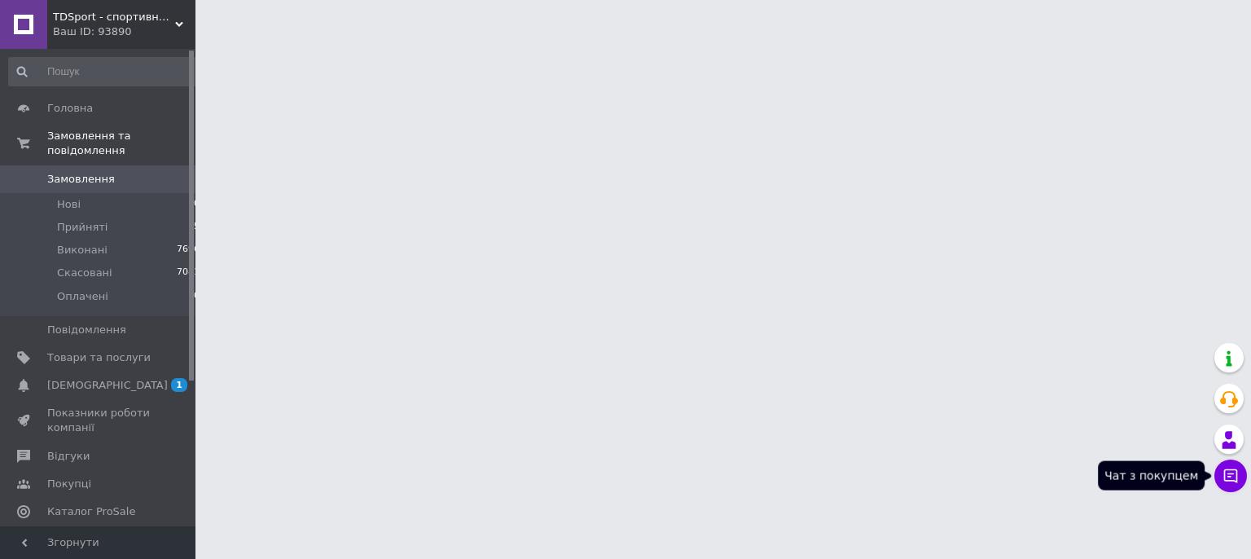
click at [1232, 481] on icon at bounding box center [1231, 476] width 16 height 16
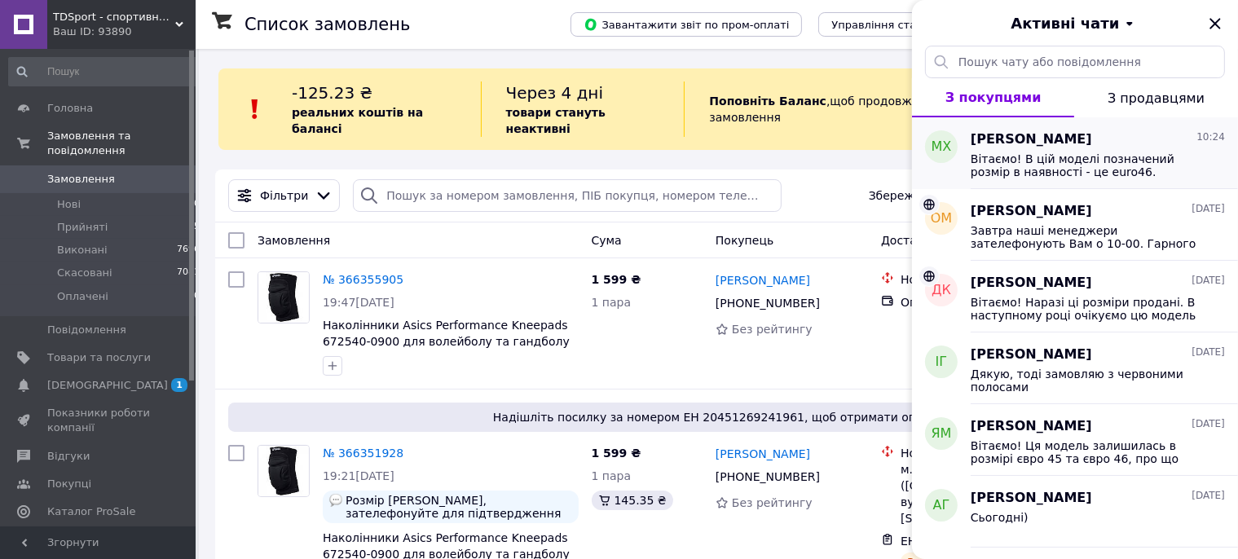
click at [1150, 175] on span "Вітаємо! В цій моделі позначений розмір в наявності - це euro46. Запропонувати …" at bounding box center [1085, 165] width 231 height 26
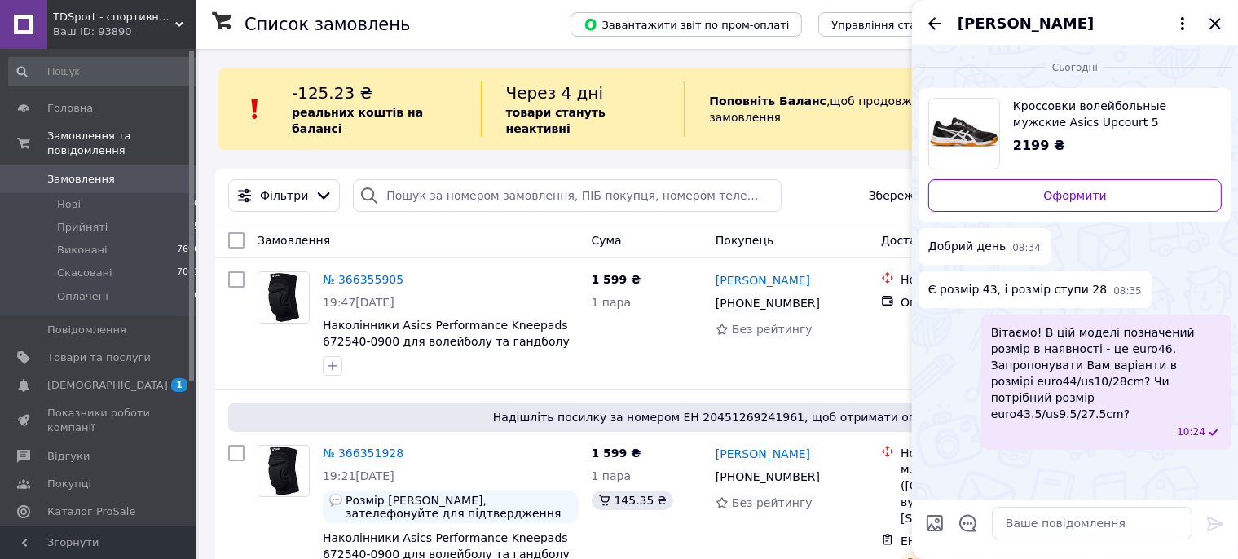
click at [1214, 26] on icon "Закрити" at bounding box center [1215, 24] width 20 height 20
